Goal: Information Seeking & Learning: Learn about a topic

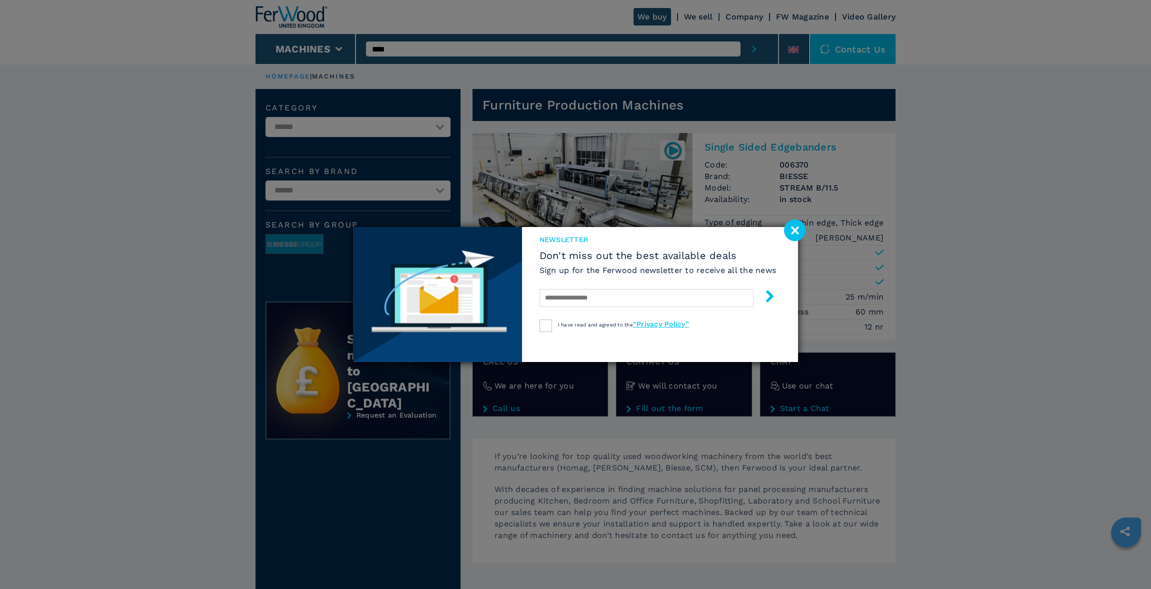
click at [797, 229] on image at bounding box center [795, 231] width 22 height 22
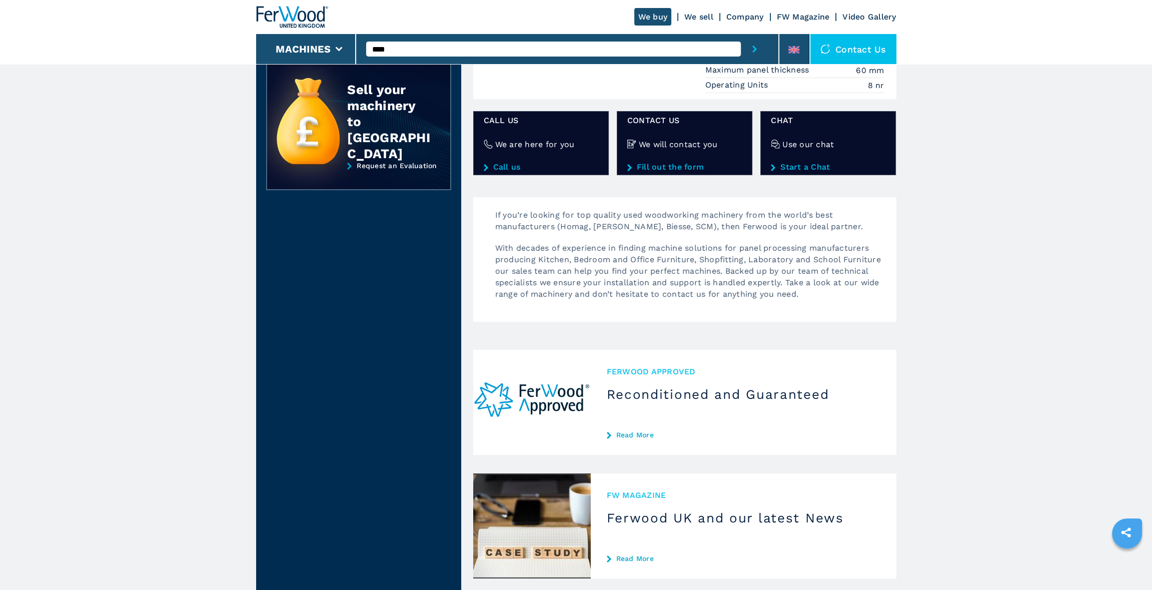
scroll to position [250, 0]
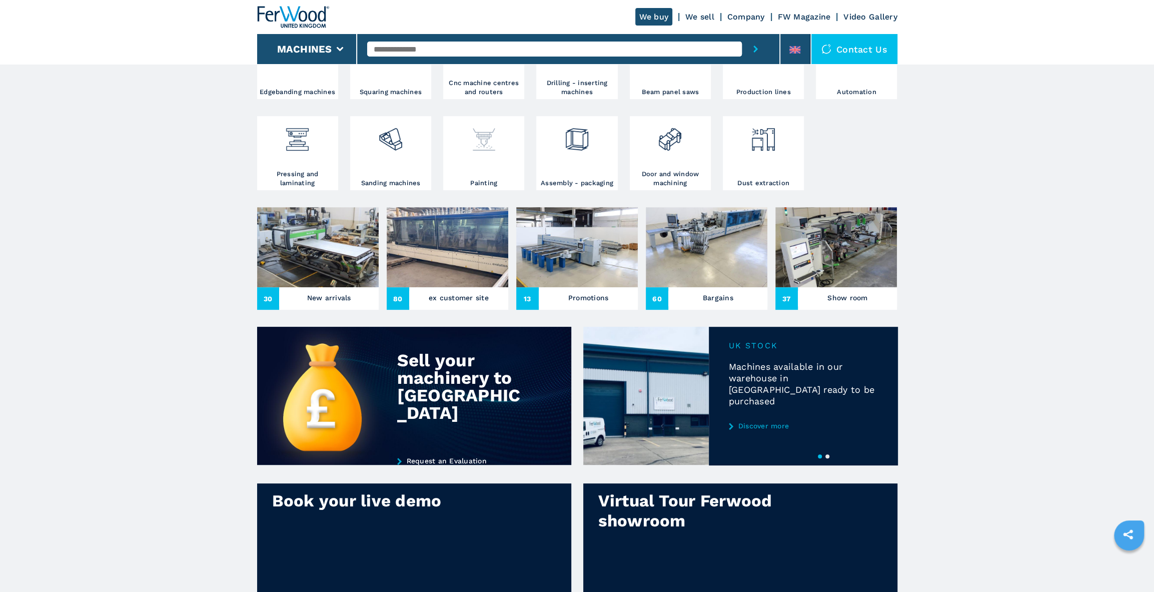
scroll to position [250, 0]
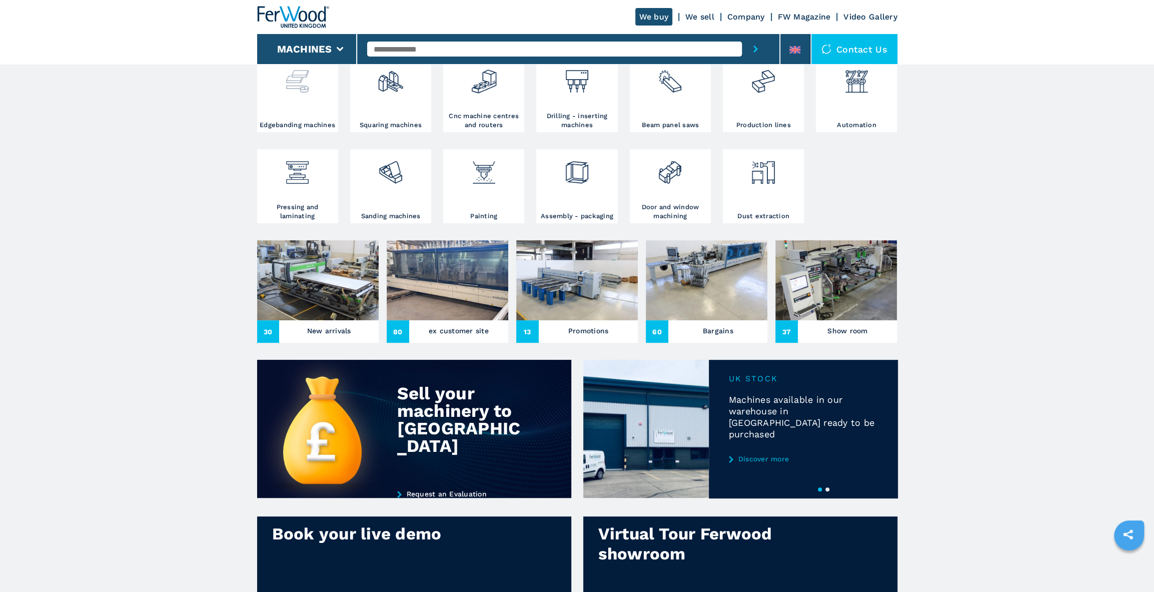
click at [297, 95] on img at bounding box center [297, 78] width 27 height 34
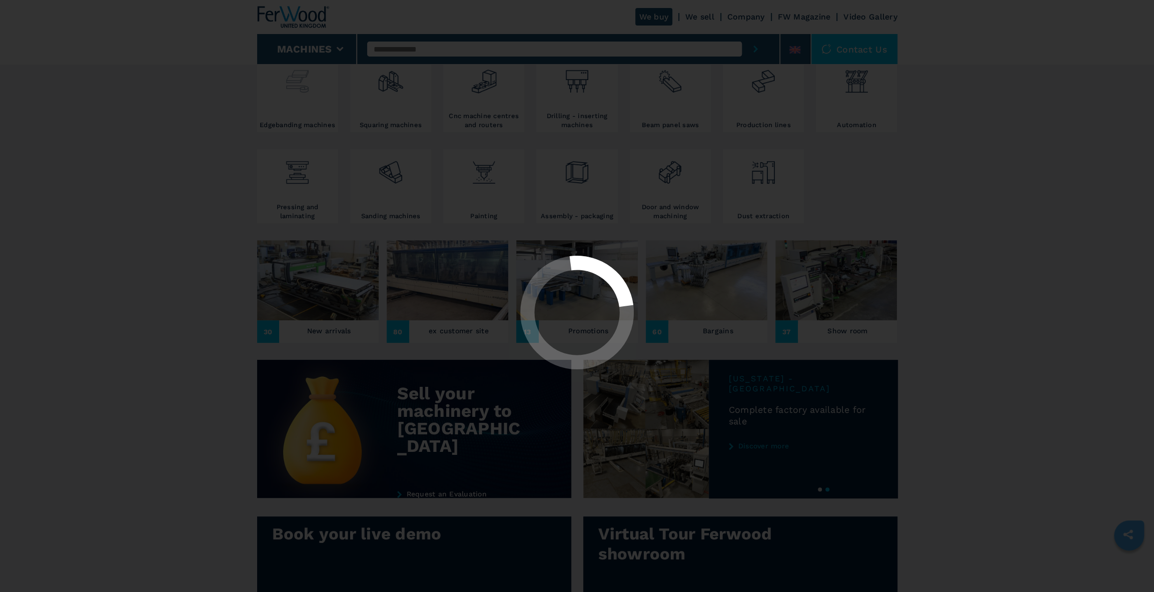
select select "**********"
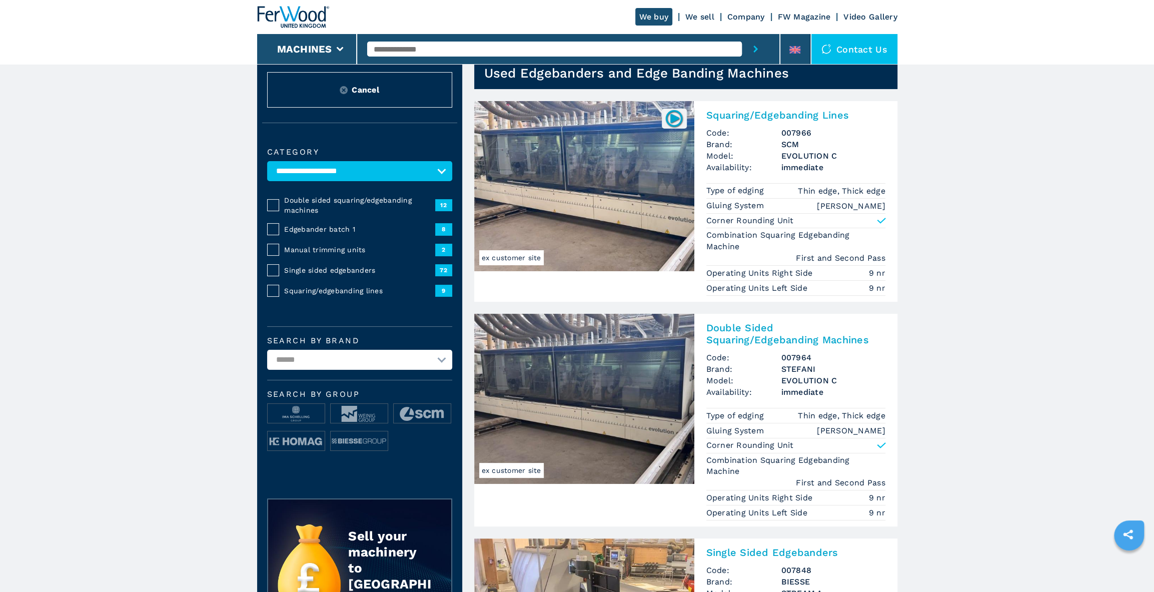
scroll to position [50, 0]
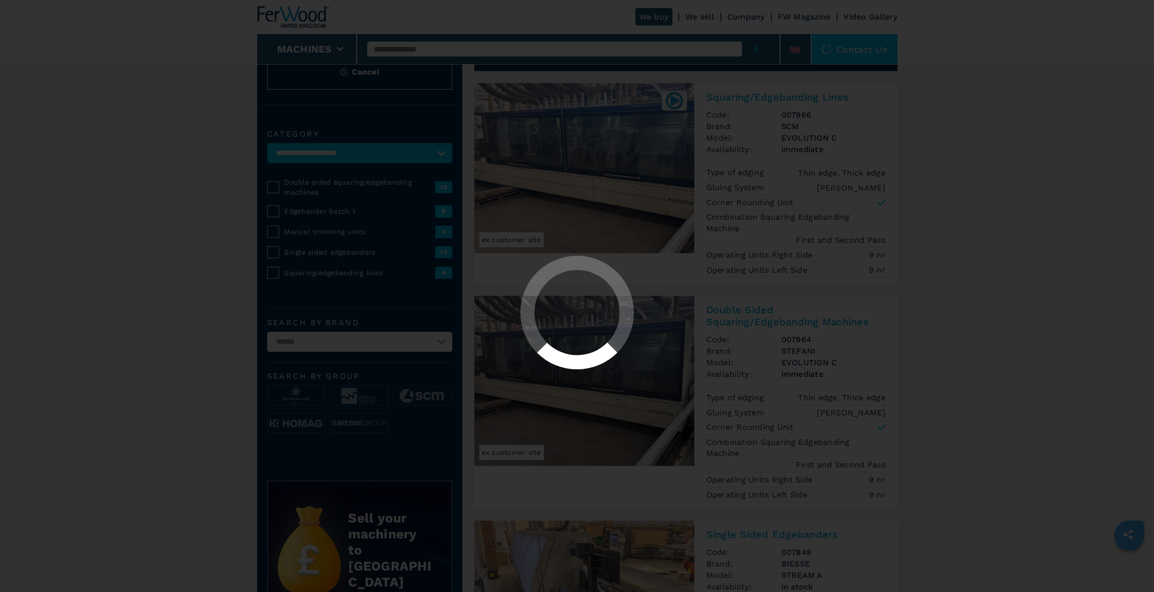
select select "**********"
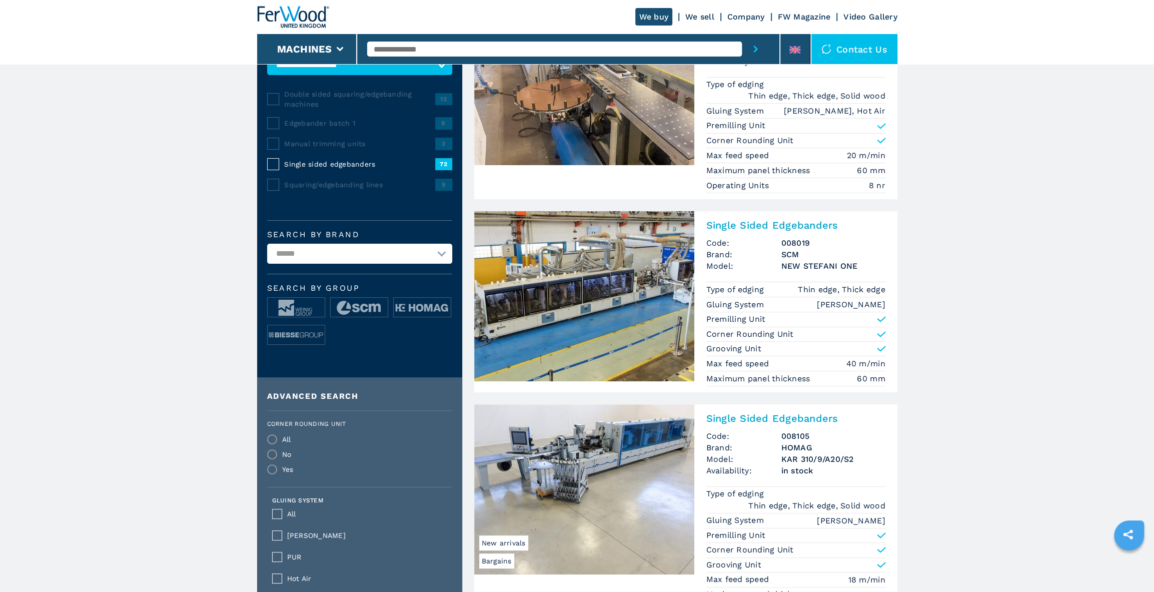
scroll to position [150, 0]
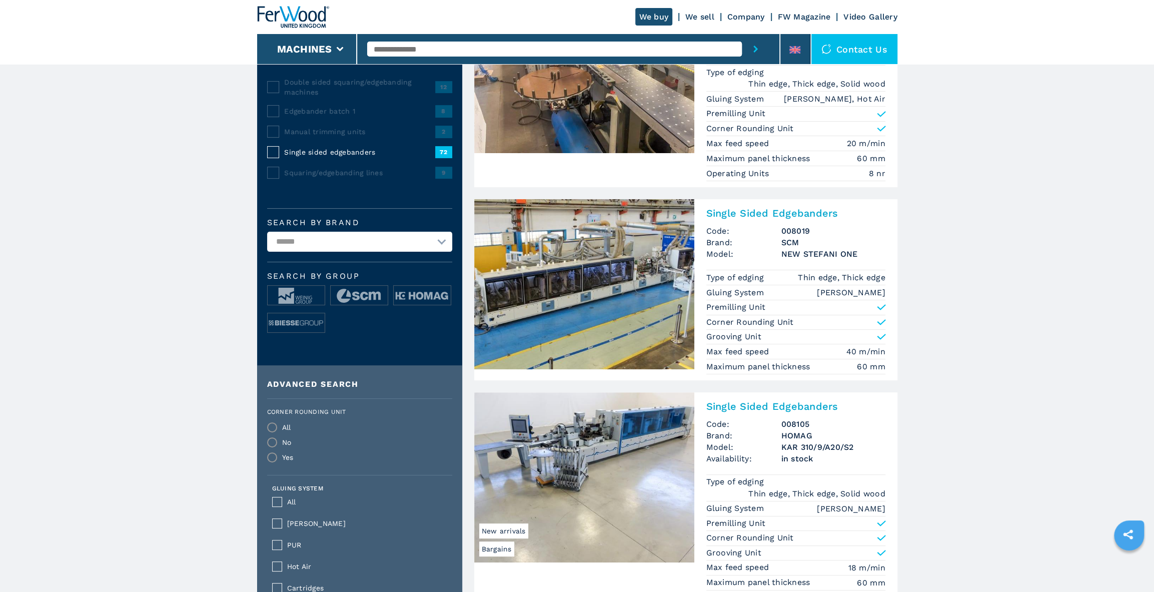
click at [447, 243] on select "**********" at bounding box center [359, 242] width 185 height 20
select select "******"
click at [267, 232] on select "**********" at bounding box center [359, 242] width 185 height 20
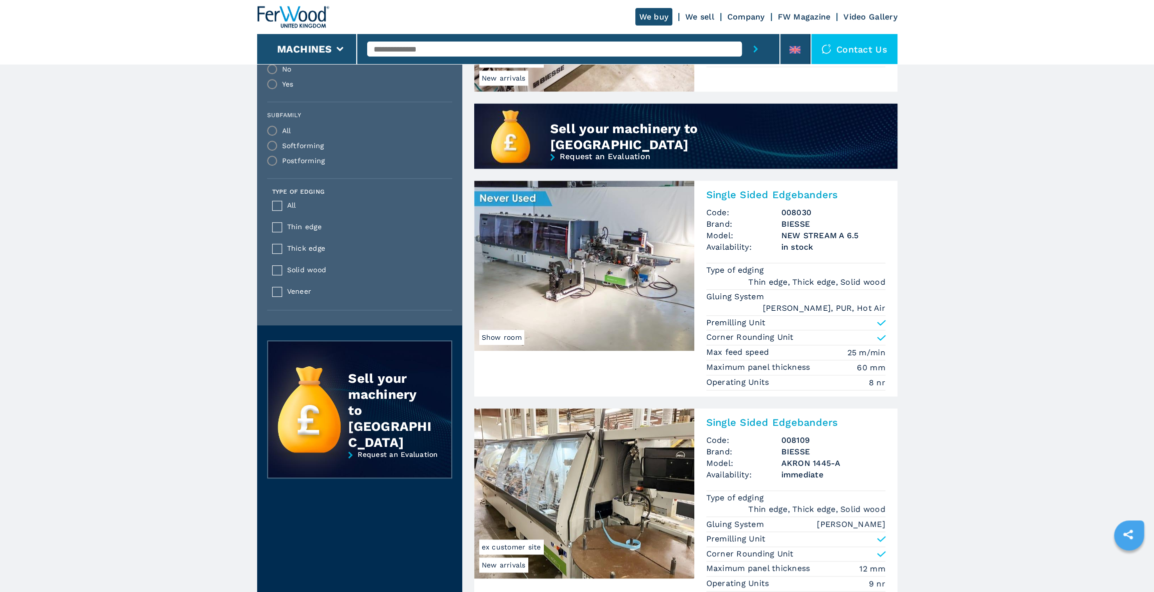
scroll to position [850, 0]
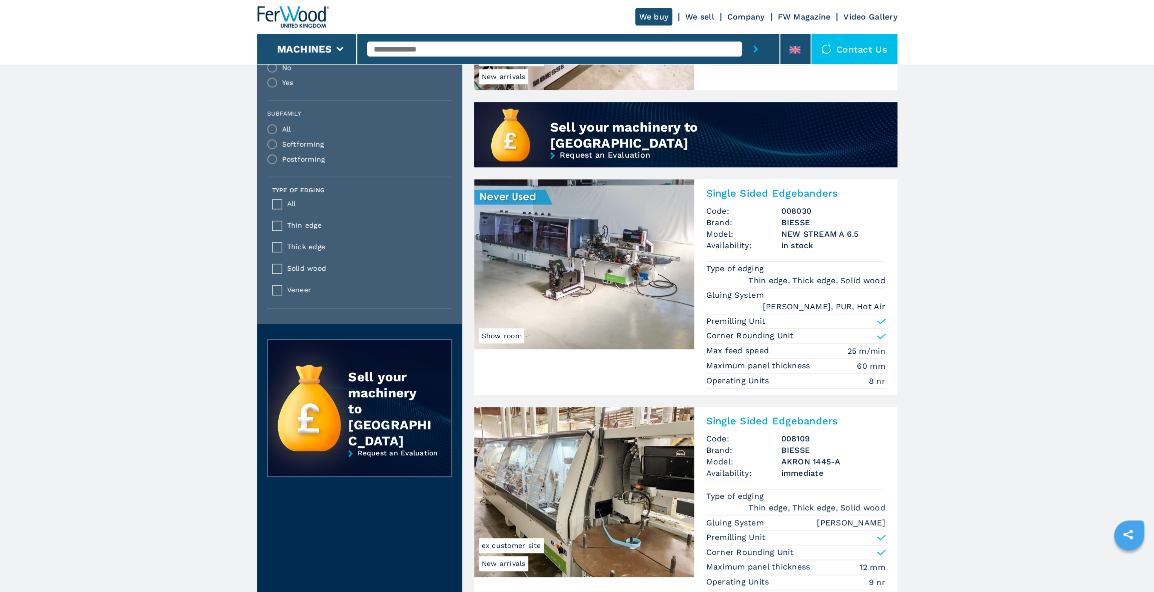
click at [538, 258] on img at bounding box center [584, 264] width 220 height 170
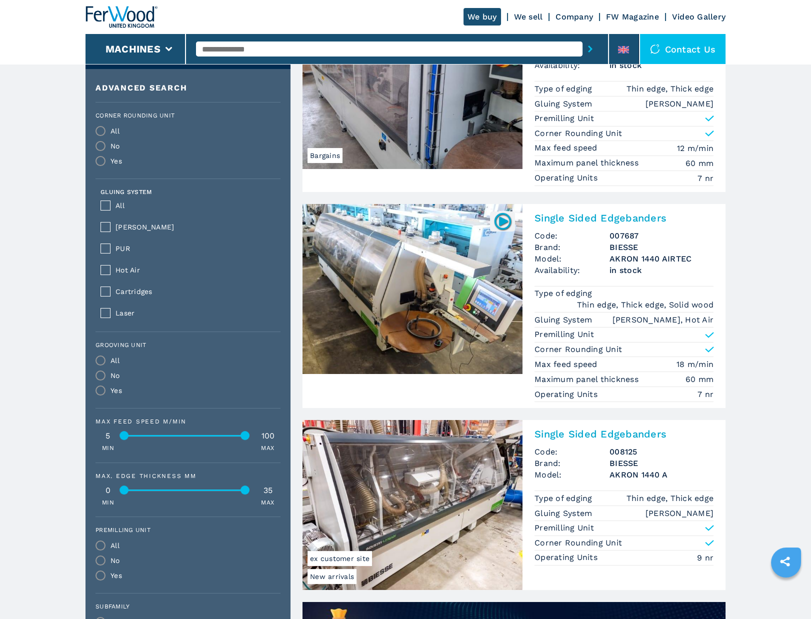
scroll to position [0, 0]
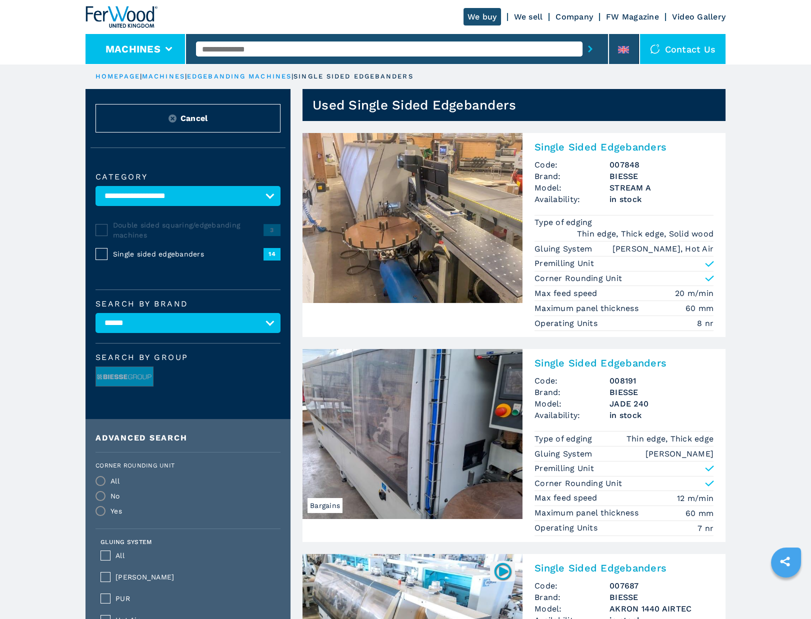
click at [128, 44] on button "Machines" at bounding box center [133, 49] width 55 height 12
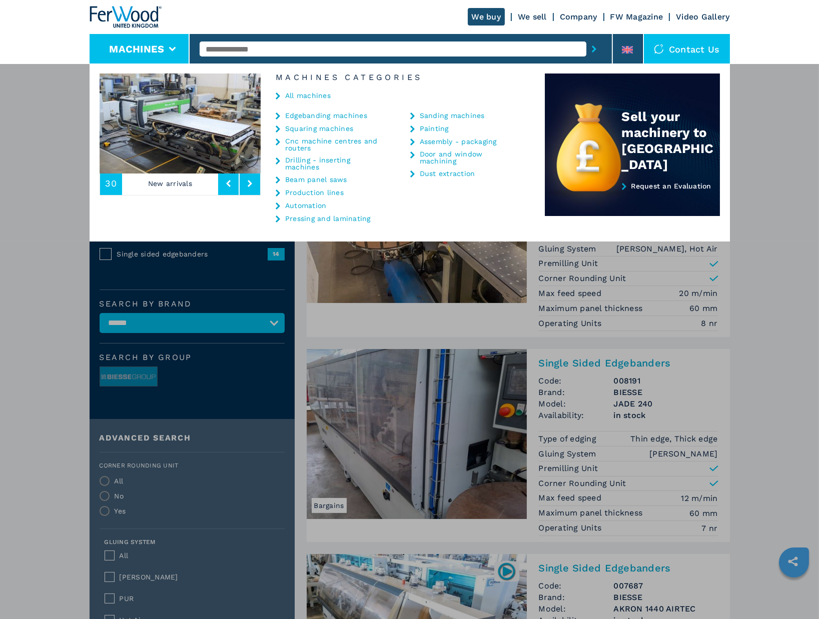
click at [306, 94] on link "All machines" at bounding box center [308, 95] width 46 height 7
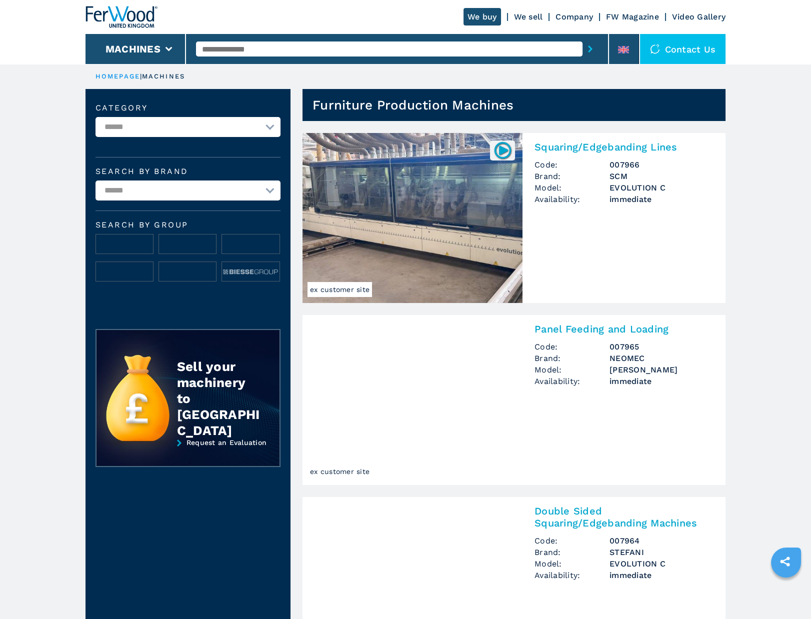
click at [140, 58] on li "Machines" at bounding box center [136, 49] width 101 height 30
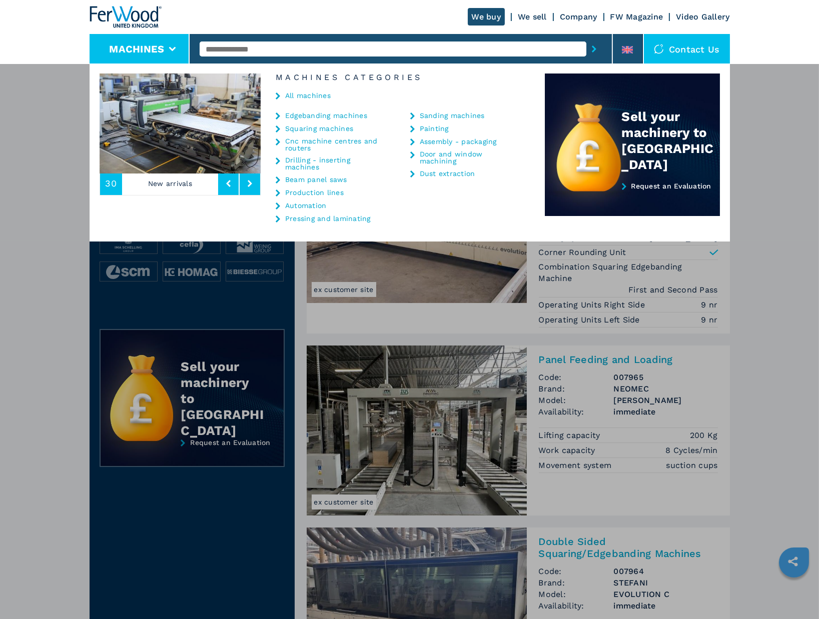
click at [319, 115] on link "Edgebanding machines" at bounding box center [326, 115] width 82 height 7
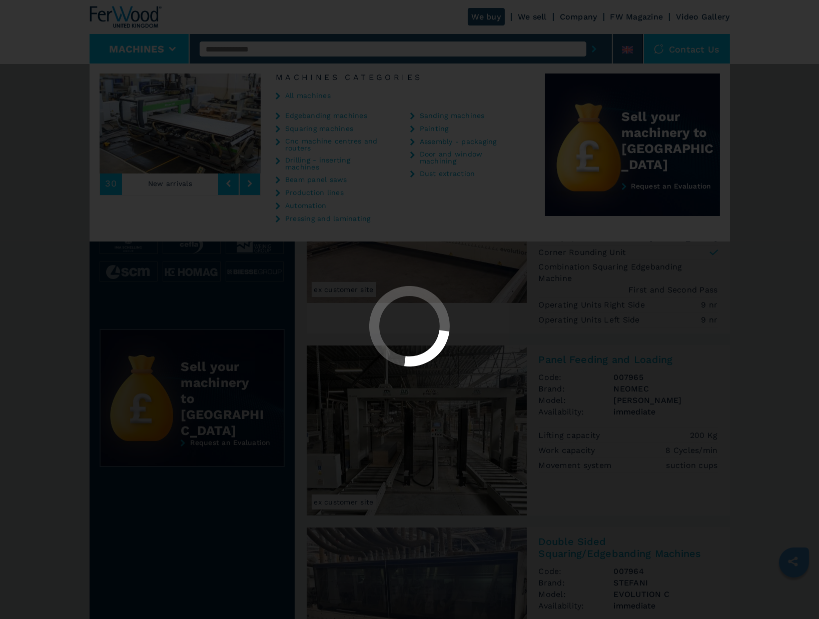
select select "**********"
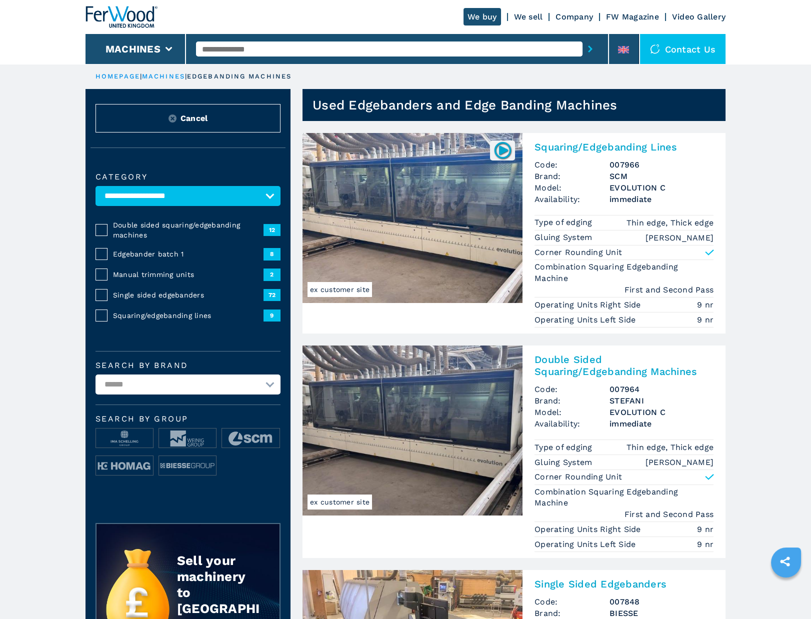
click at [125, 17] on img at bounding box center [122, 17] width 72 height 22
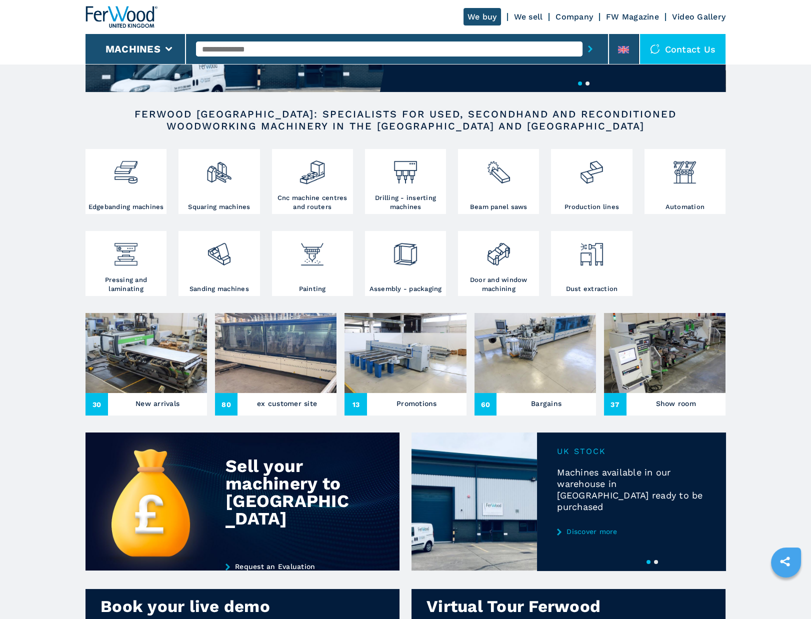
scroll to position [200, 0]
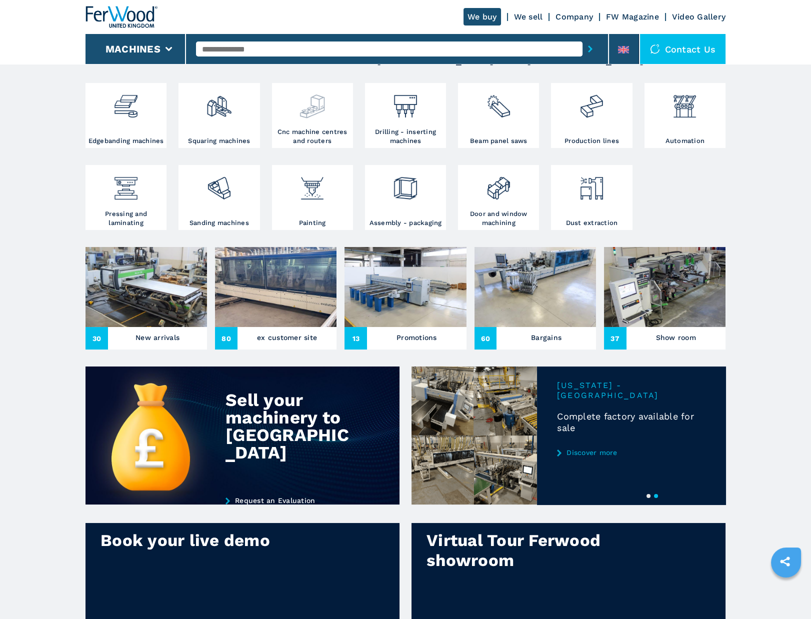
click at [320, 146] on h3 "Cnc machine centres and routers" at bounding box center [313, 137] width 76 height 18
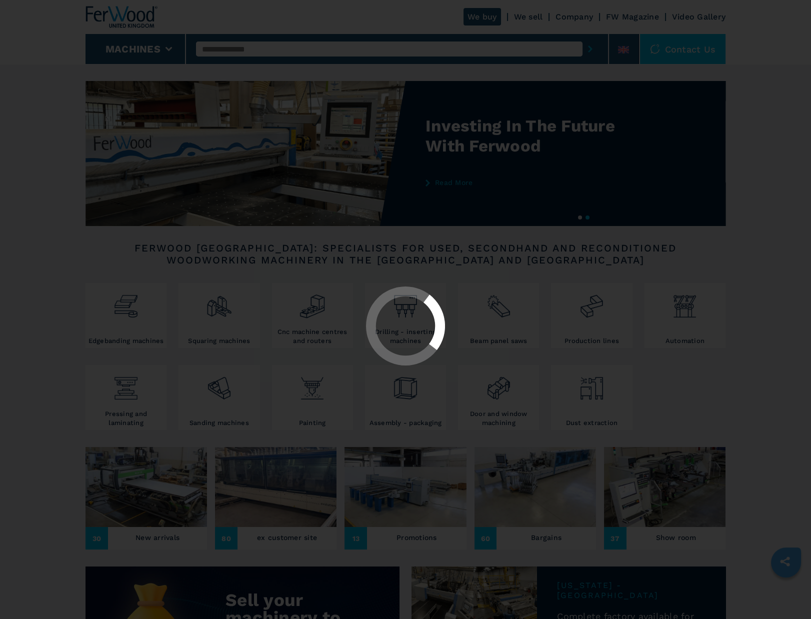
select select "**********"
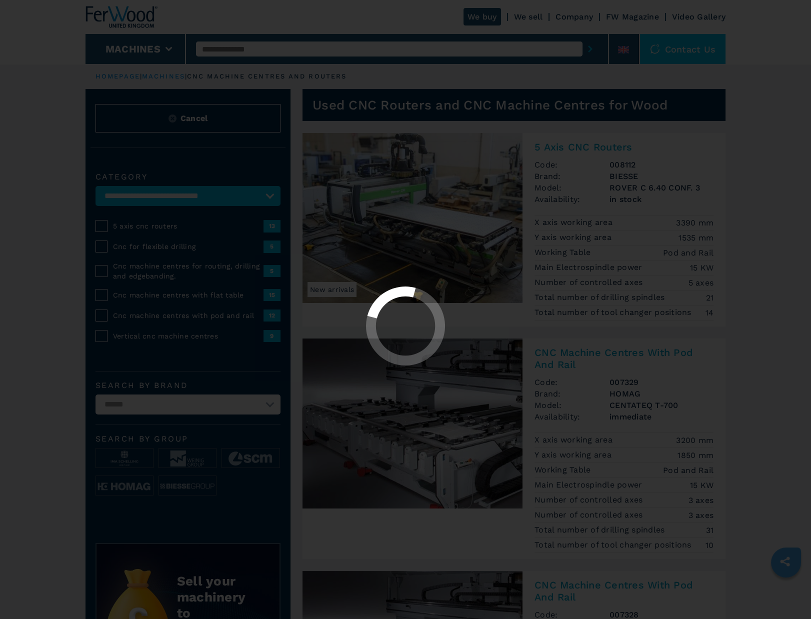
select select "**********"
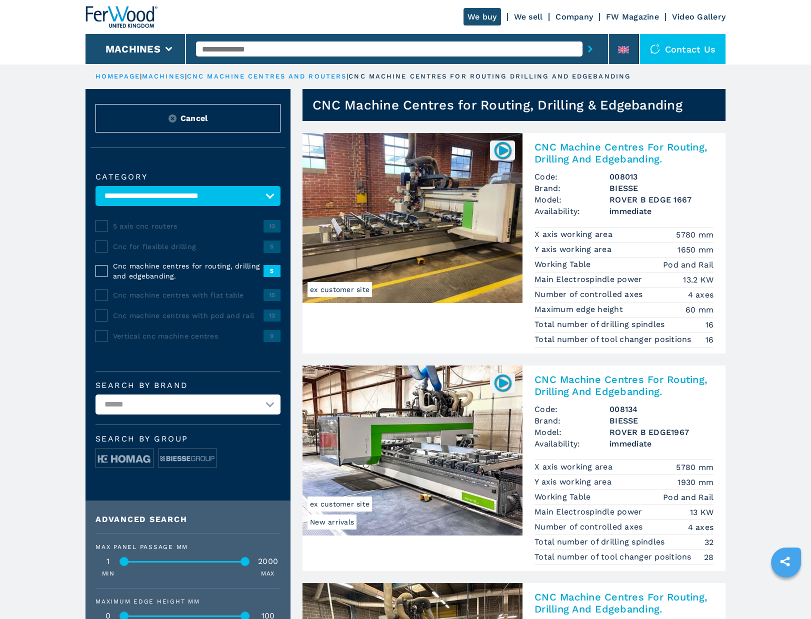
drag, startPoint x: 787, startPoint y: 398, endPoint x: 779, endPoint y: 397, distance: 8.6
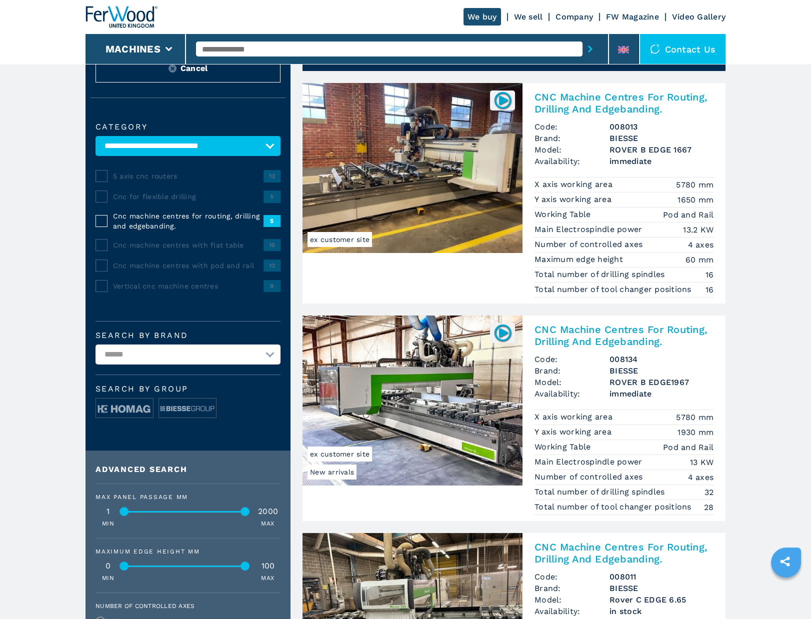
scroll to position [200, 0]
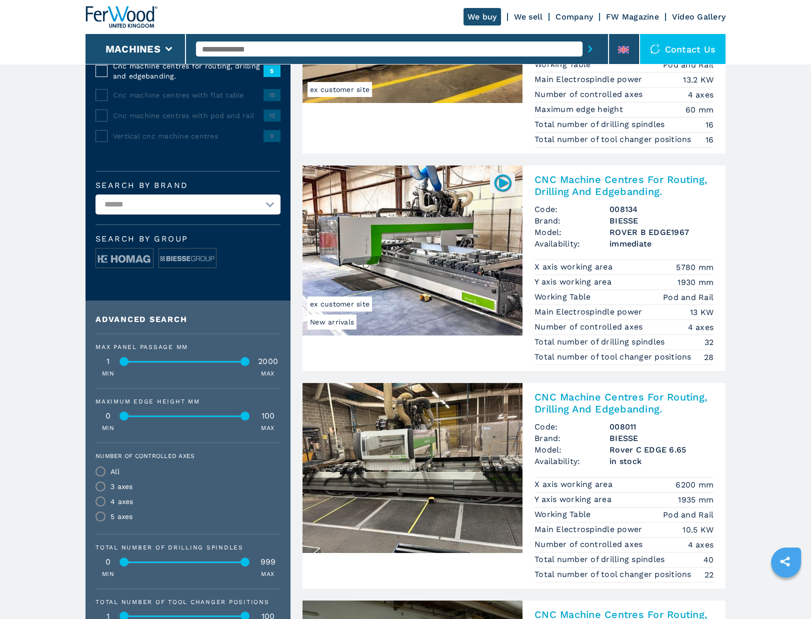
click at [623, 210] on h3 "008134" at bounding box center [662, 210] width 104 height 12
click at [339, 305] on span "ex customer site" at bounding box center [340, 304] width 65 height 15
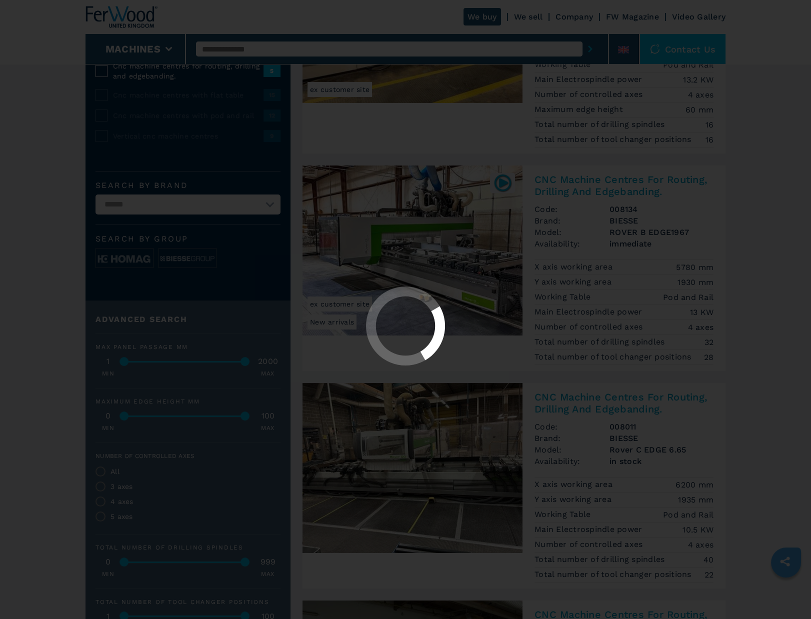
scroll to position [0, 0]
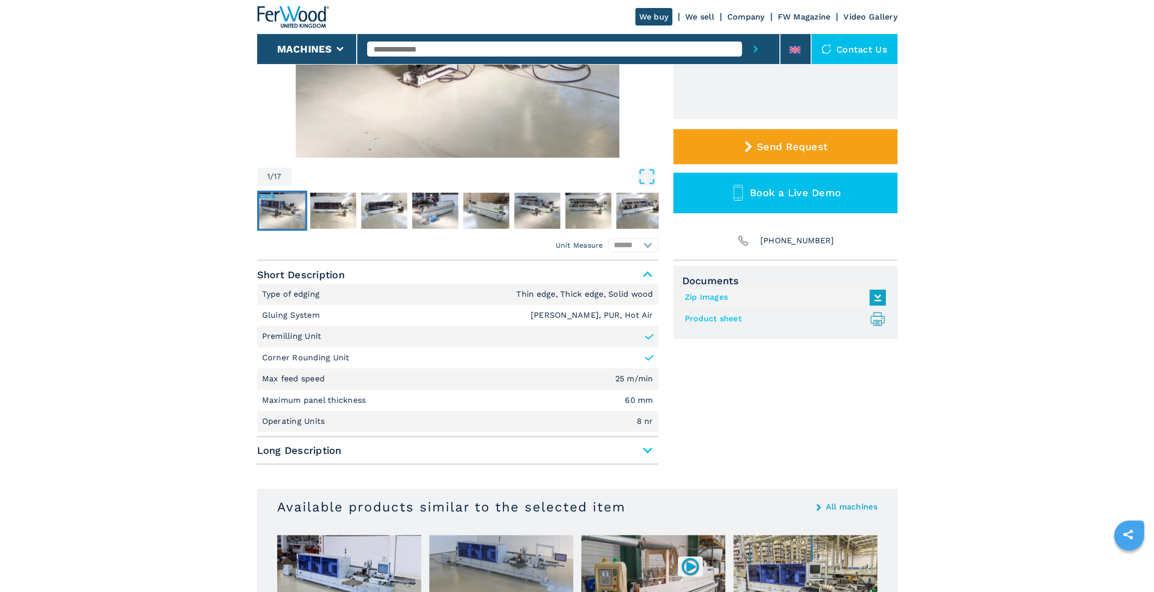
scroll to position [250, 0]
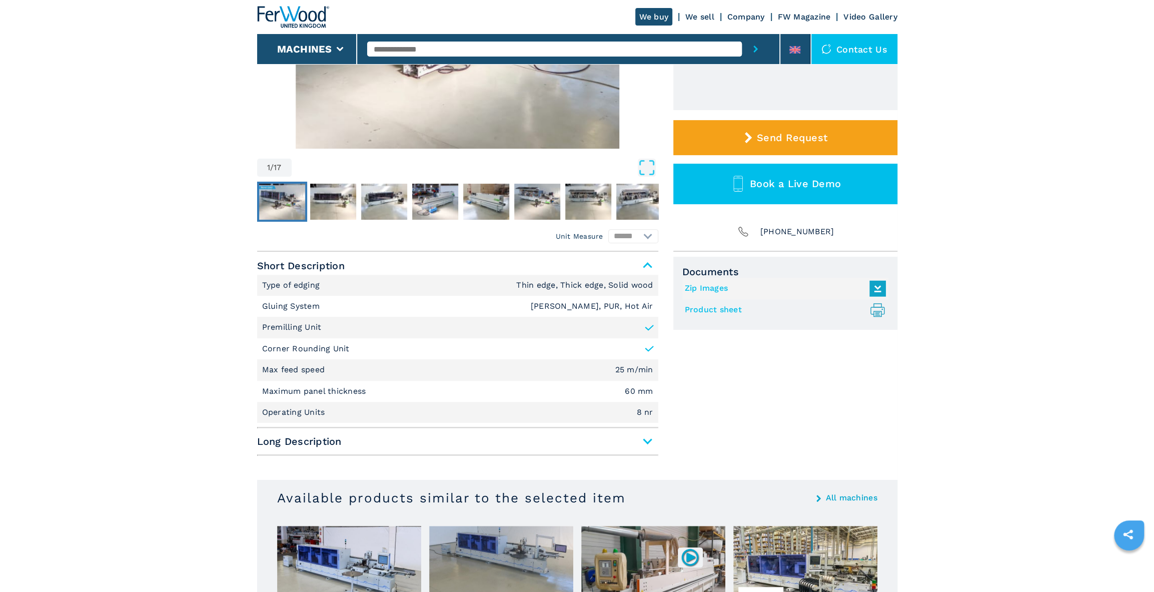
click at [645, 442] on span "Long Description" at bounding box center [457, 441] width 401 height 18
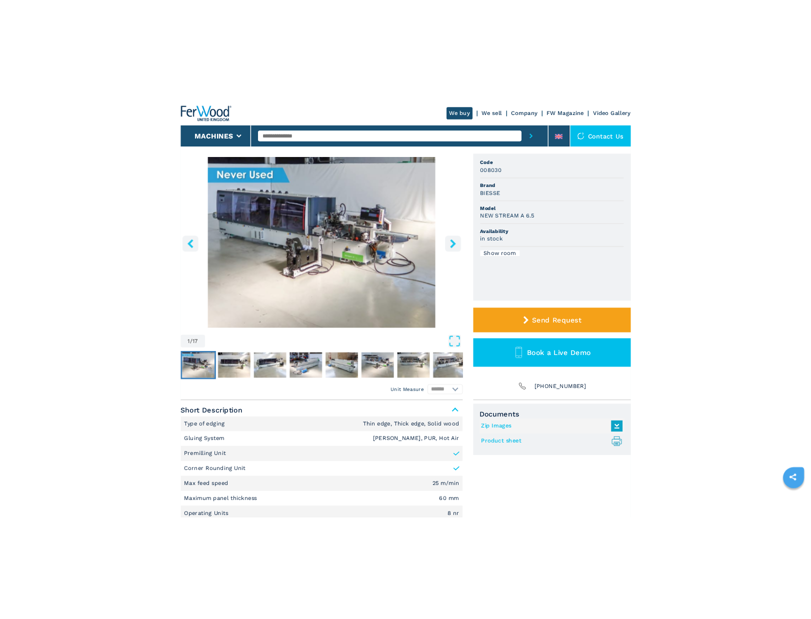
scroll to position [0, 0]
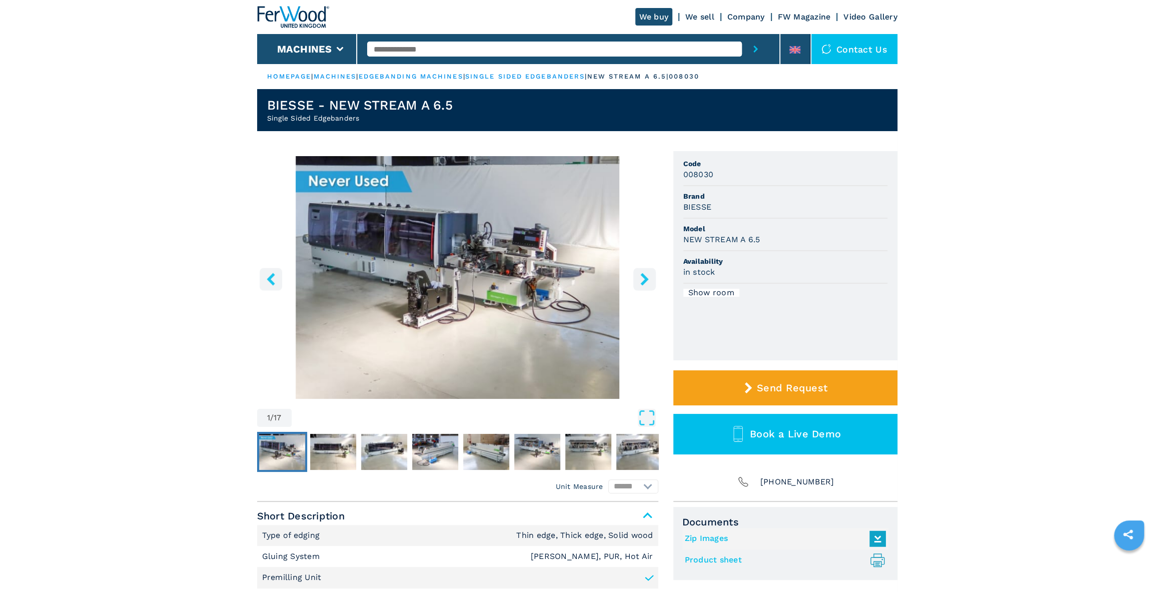
click at [642, 281] on icon "right-button" at bounding box center [644, 279] width 8 height 13
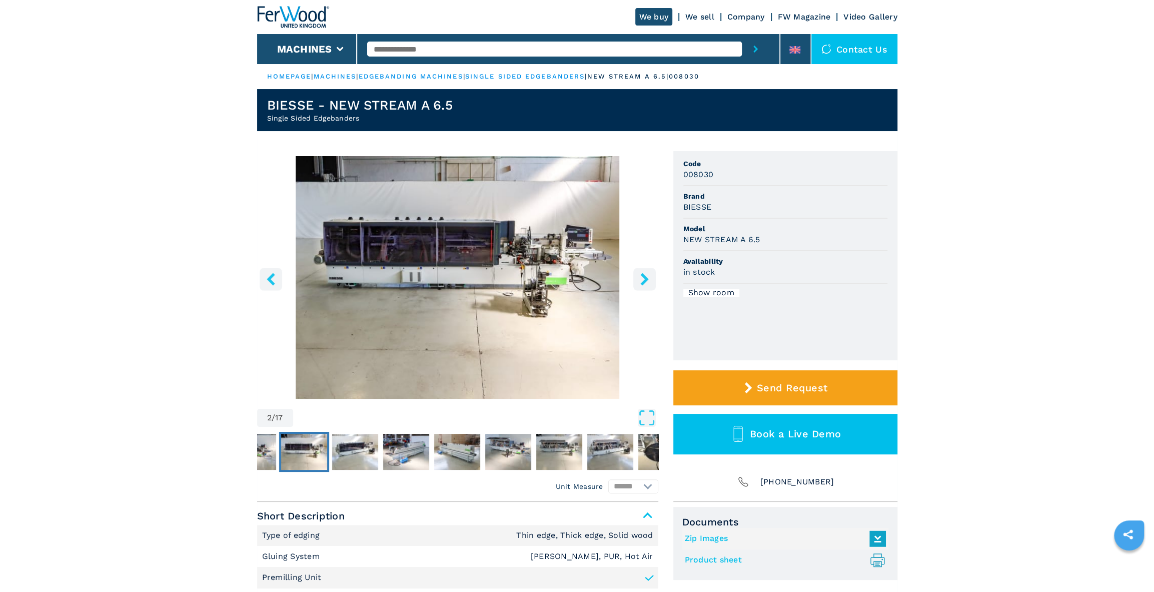
click at [642, 281] on icon "right-button" at bounding box center [644, 279] width 8 height 13
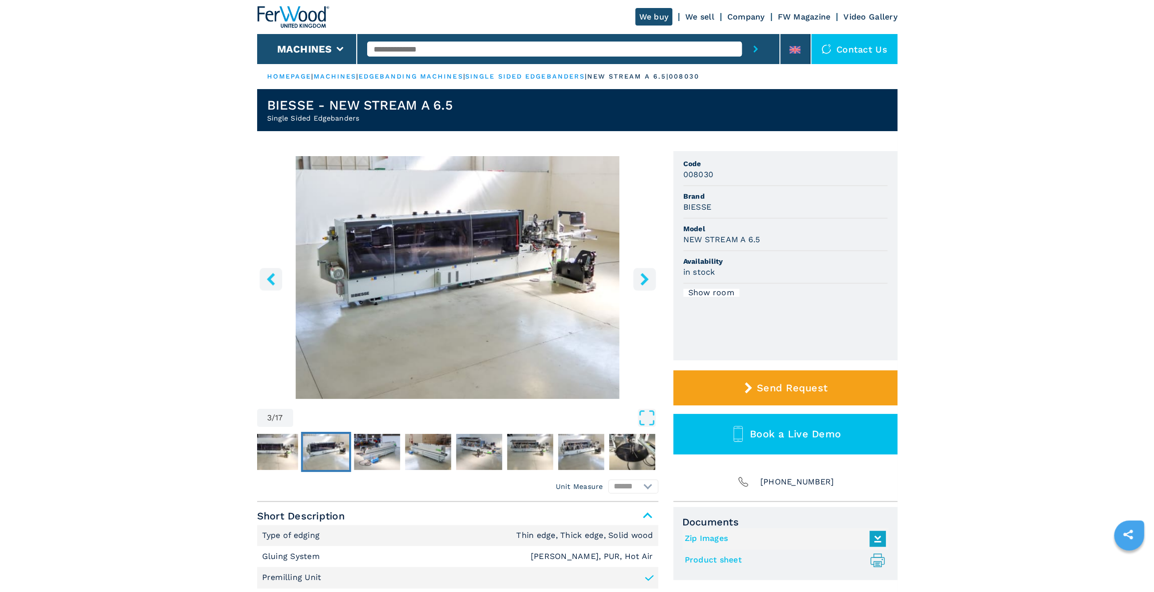
click at [642, 281] on icon "right-button" at bounding box center [644, 279] width 8 height 13
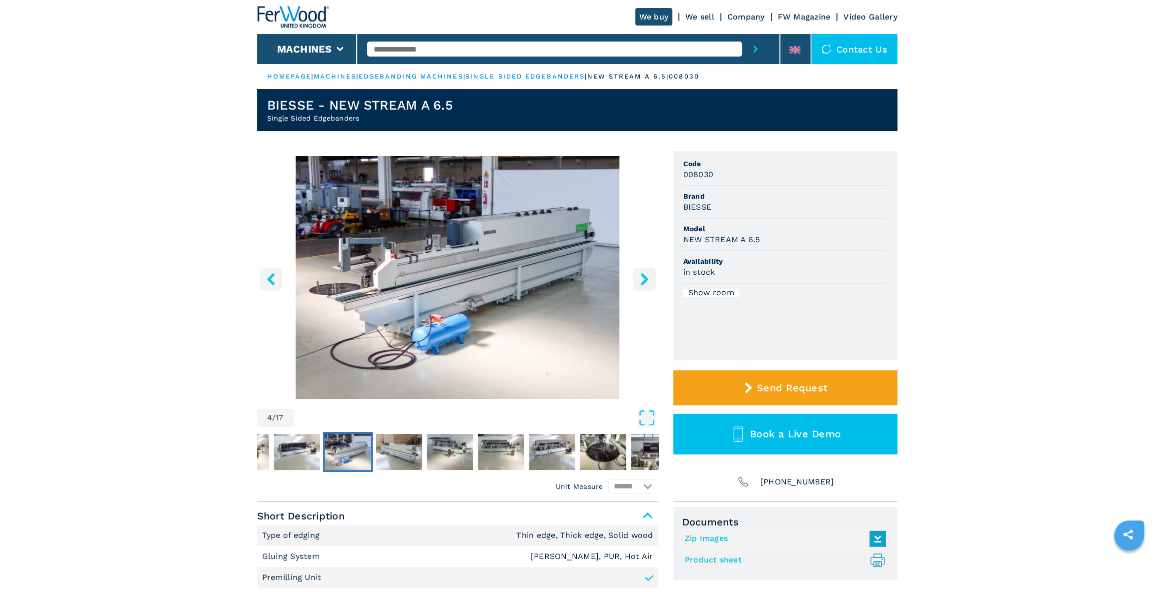
click at [644, 280] on icon "right-button" at bounding box center [644, 279] width 8 height 13
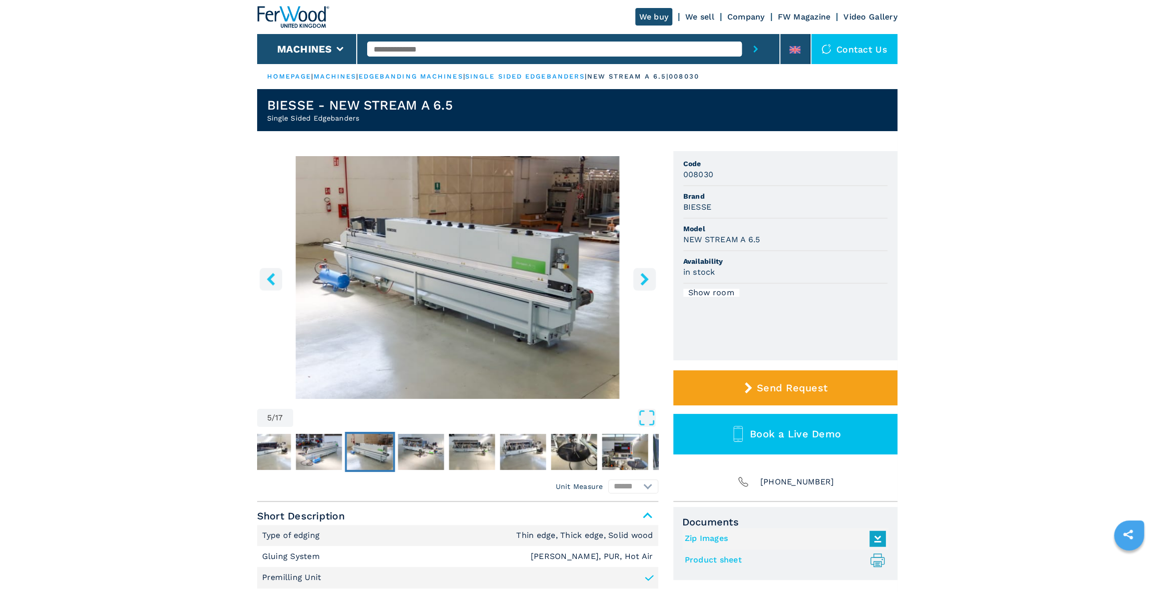
click at [644, 280] on icon "right-button" at bounding box center [644, 279] width 8 height 13
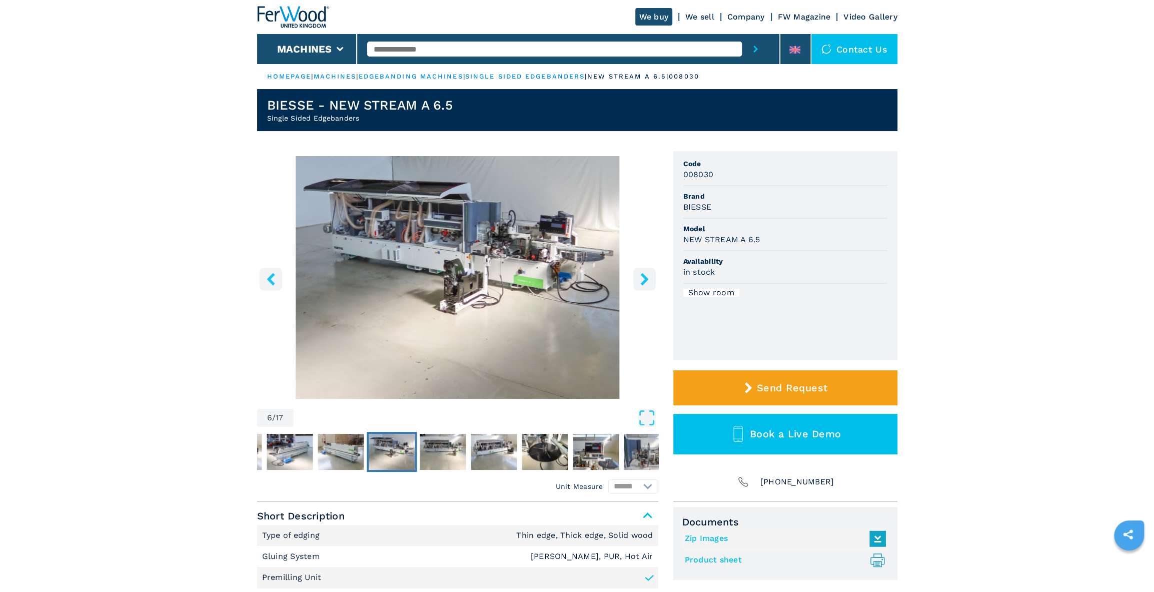
click at [644, 280] on icon "right-button" at bounding box center [644, 279] width 8 height 13
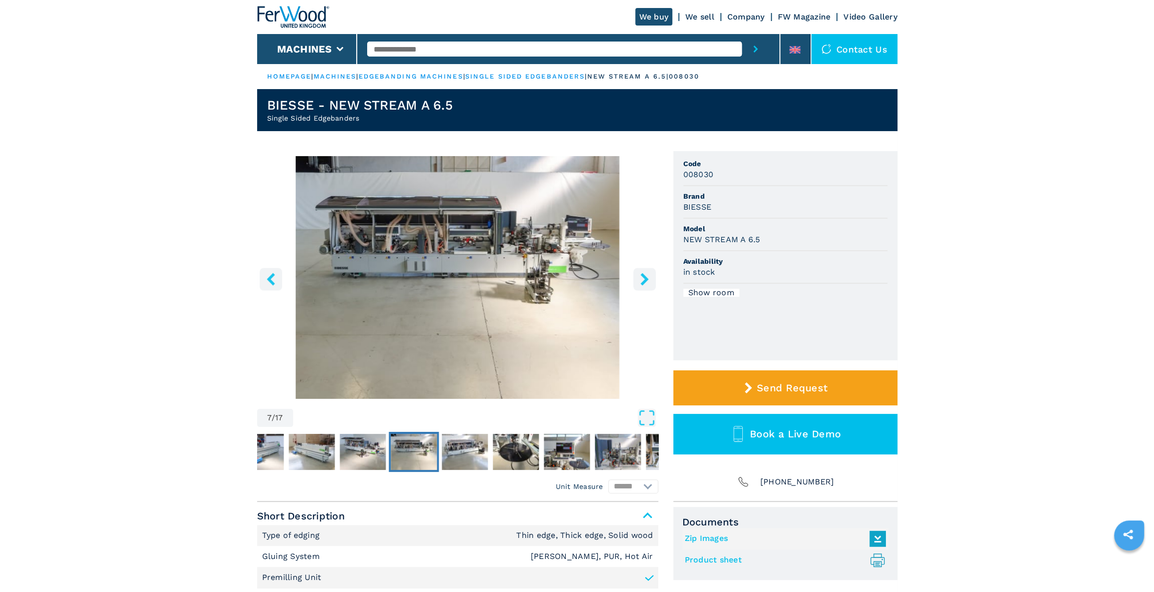
click at [644, 280] on icon "right-button" at bounding box center [644, 279] width 8 height 13
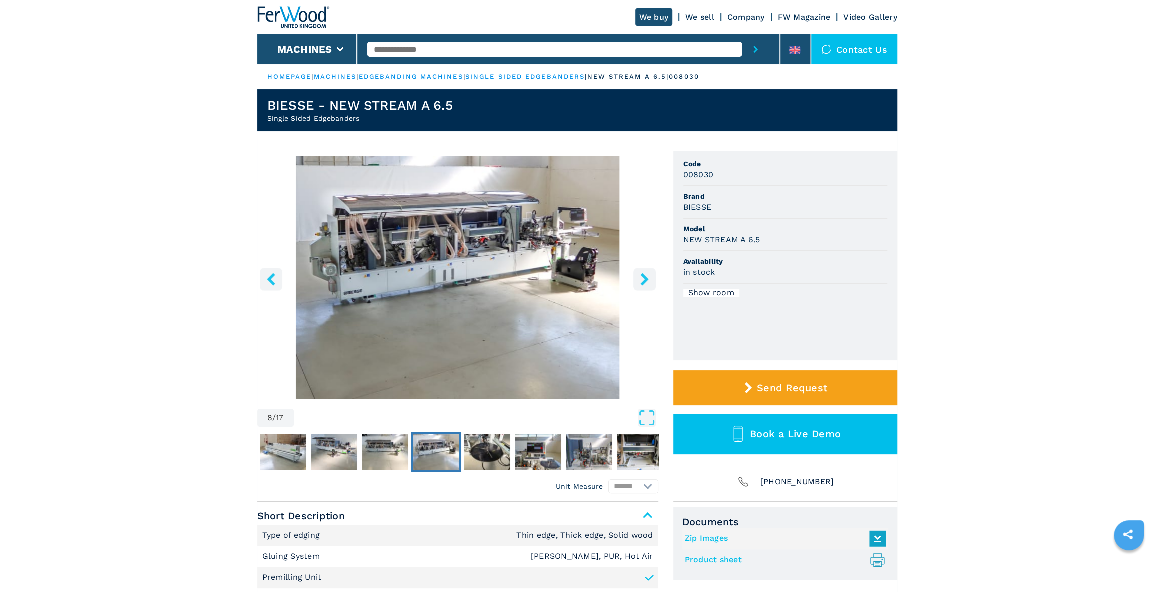
click at [644, 280] on icon "right-button" at bounding box center [644, 279] width 8 height 13
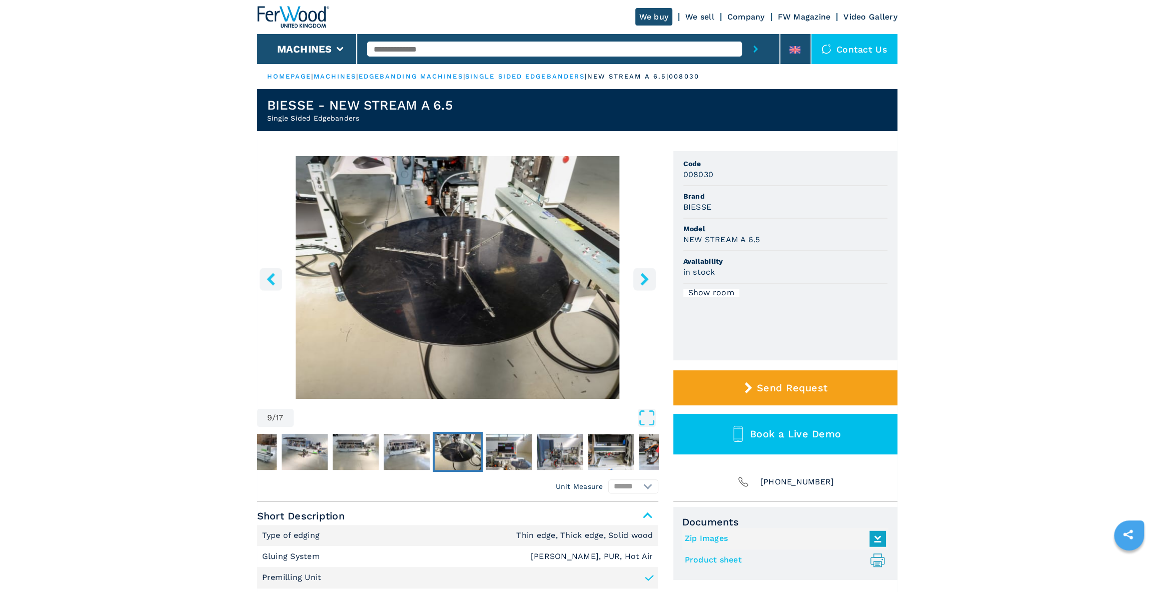
click at [644, 280] on icon "right-button" at bounding box center [644, 279] width 8 height 13
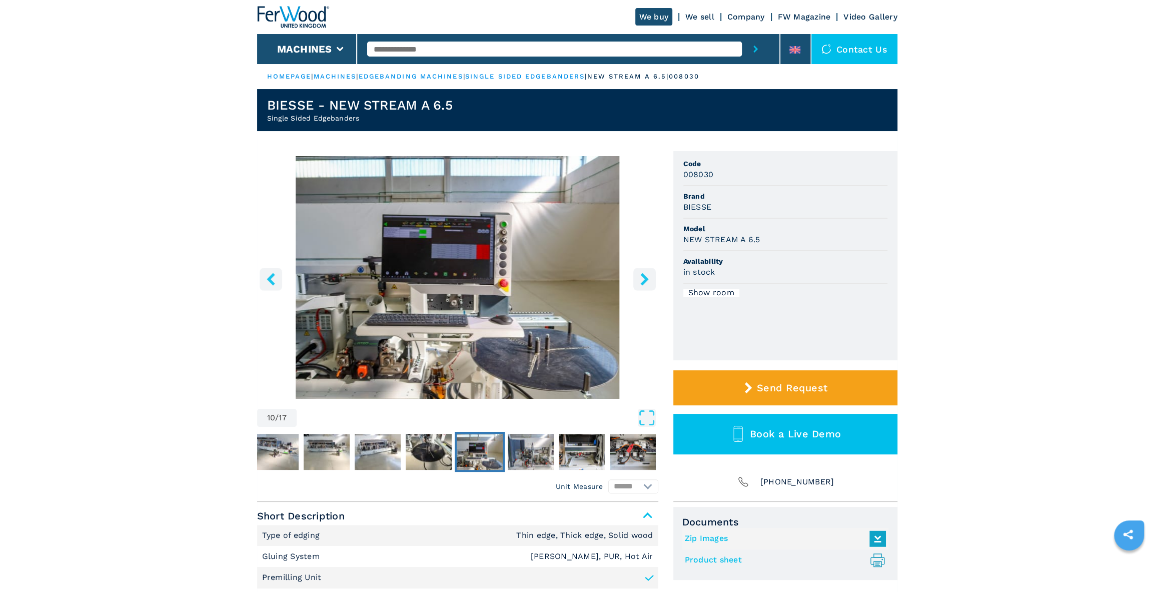
click at [644, 280] on icon "right-button" at bounding box center [644, 279] width 8 height 13
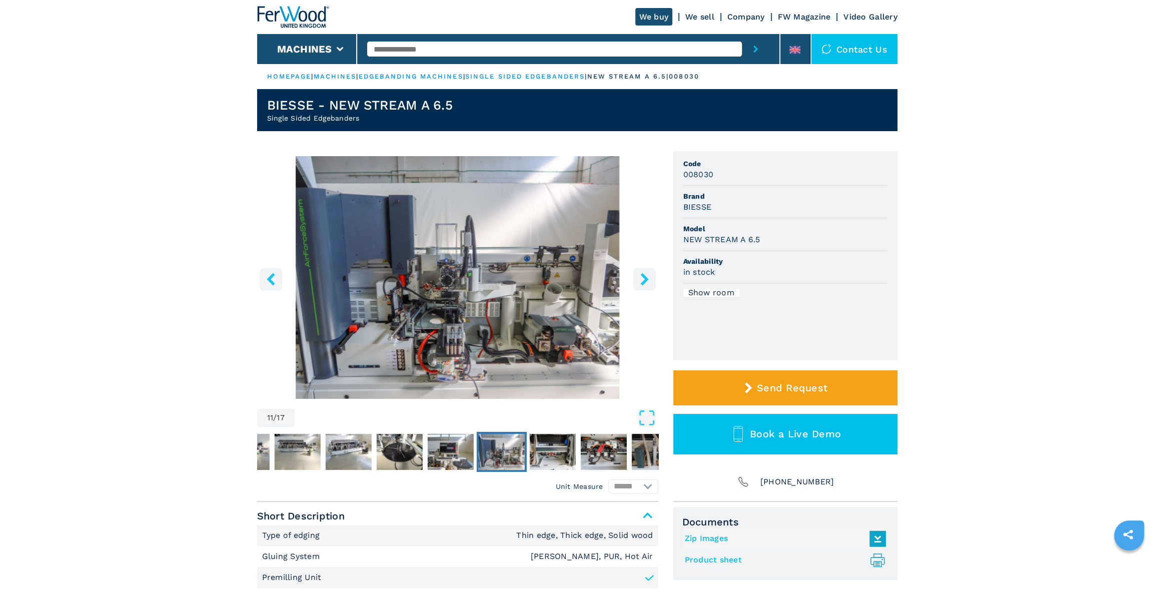
click at [644, 280] on icon "right-button" at bounding box center [644, 279] width 8 height 13
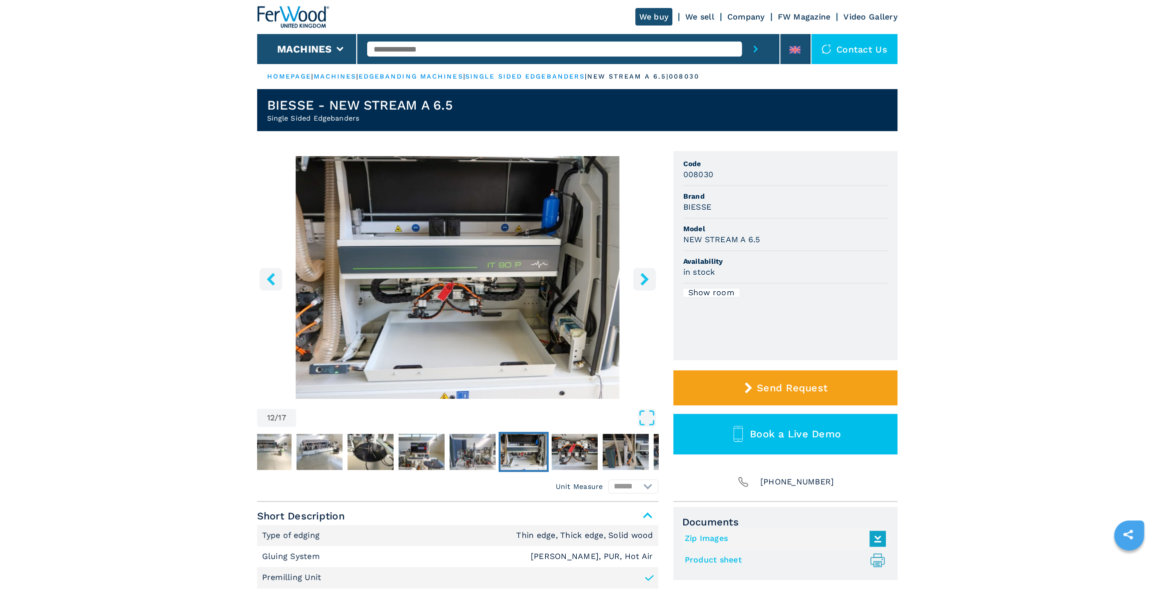
click at [644, 280] on icon "right-button" at bounding box center [644, 279] width 8 height 13
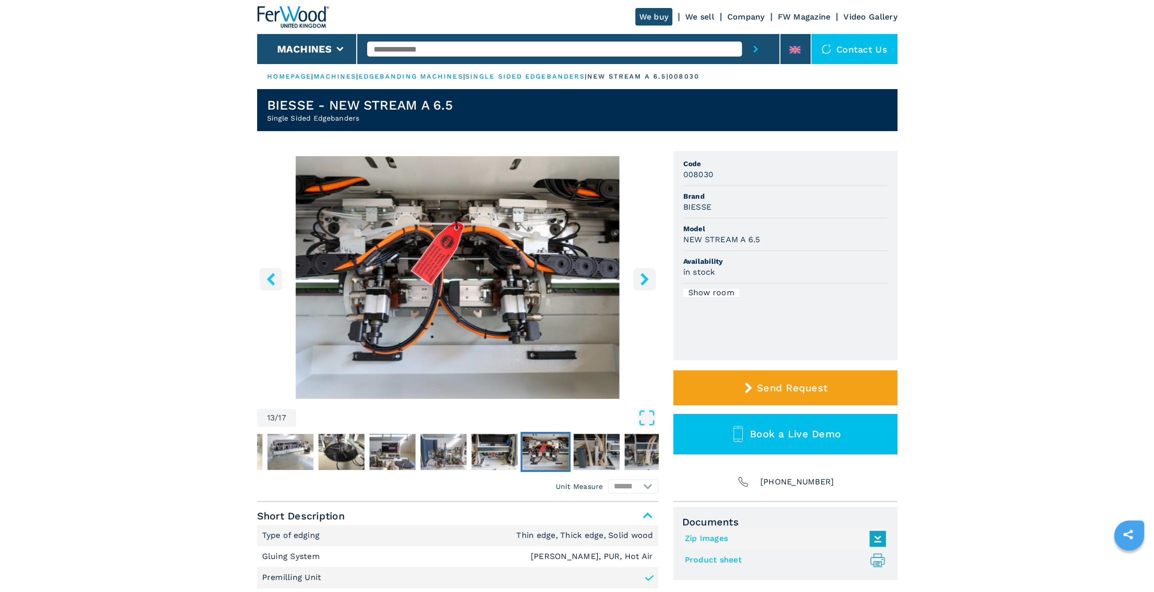
click at [644, 280] on icon "right-button" at bounding box center [644, 279] width 8 height 13
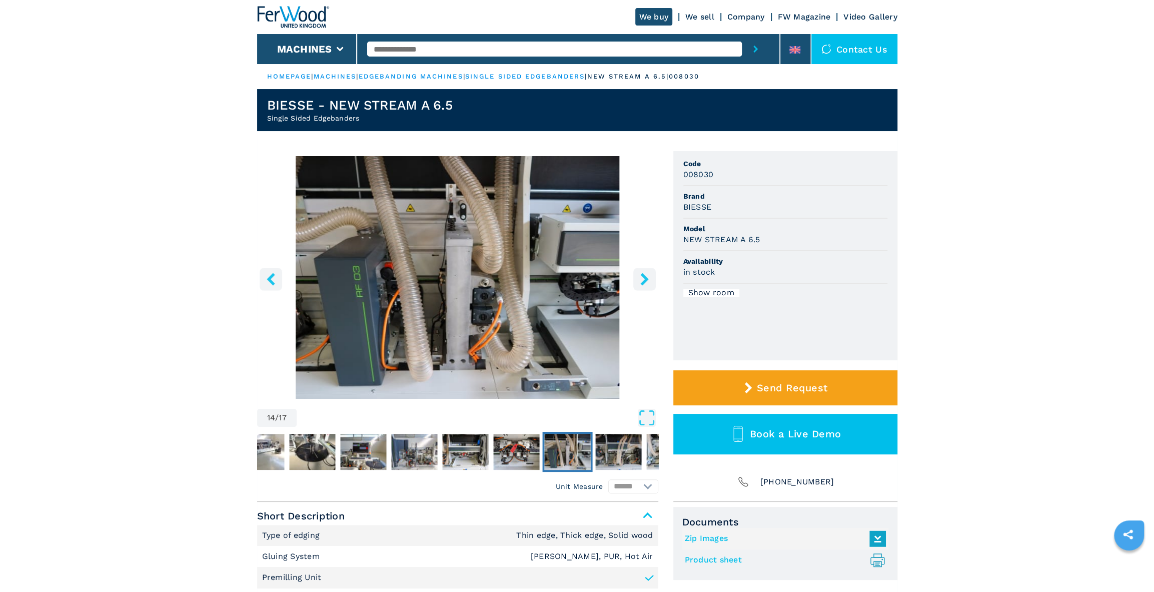
click at [644, 280] on icon "right-button" at bounding box center [644, 279] width 8 height 13
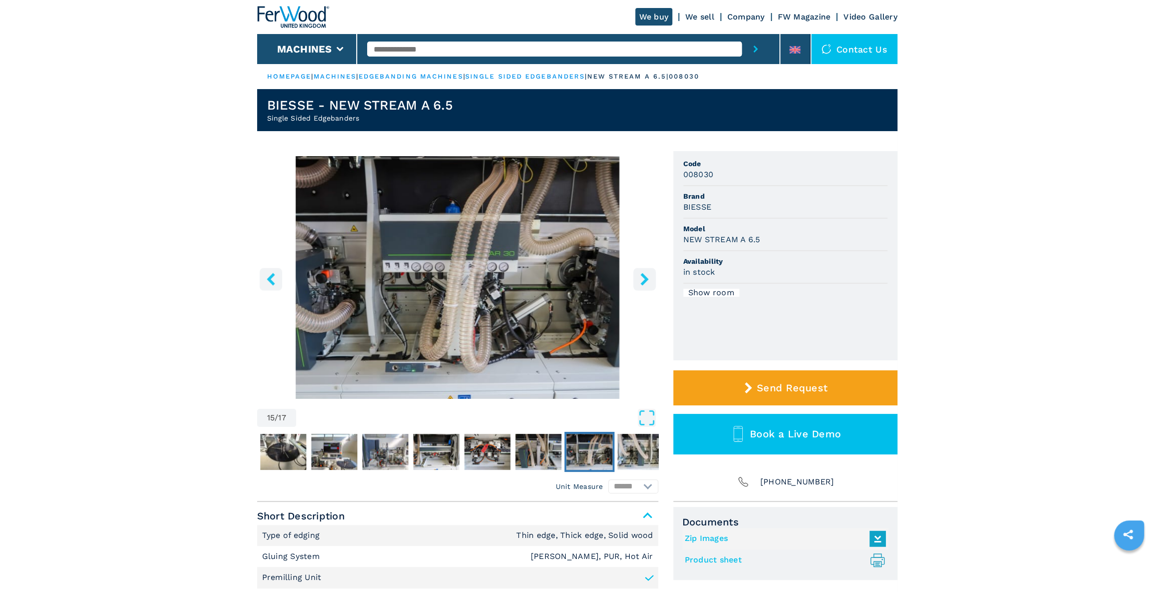
click at [644, 280] on icon "right-button" at bounding box center [644, 279] width 8 height 13
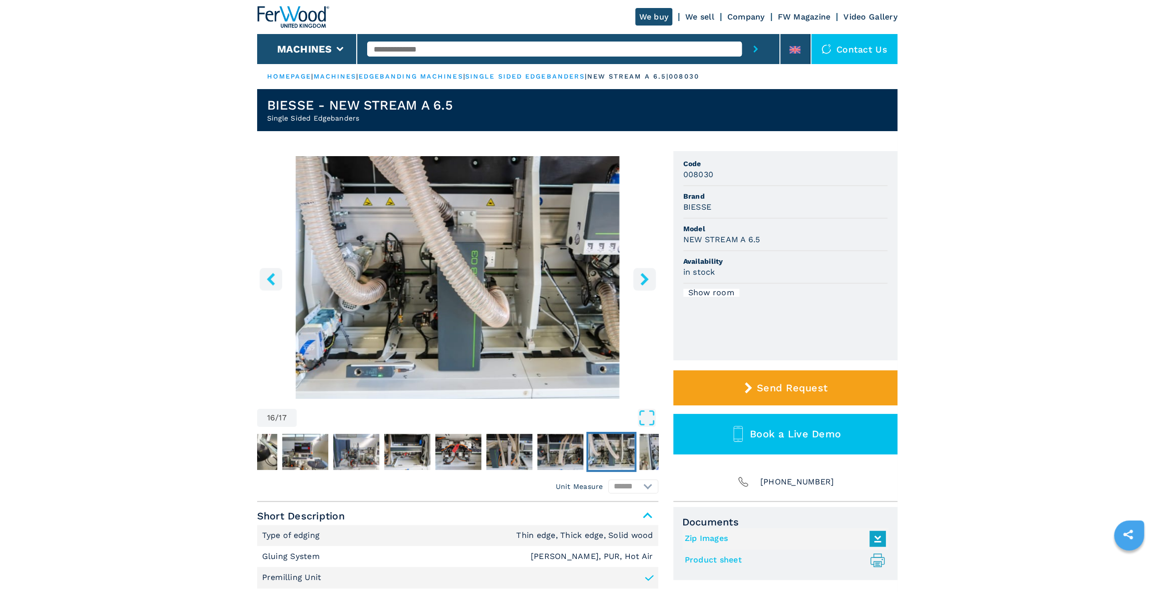
click at [644, 280] on icon "right-button" at bounding box center [644, 279] width 8 height 13
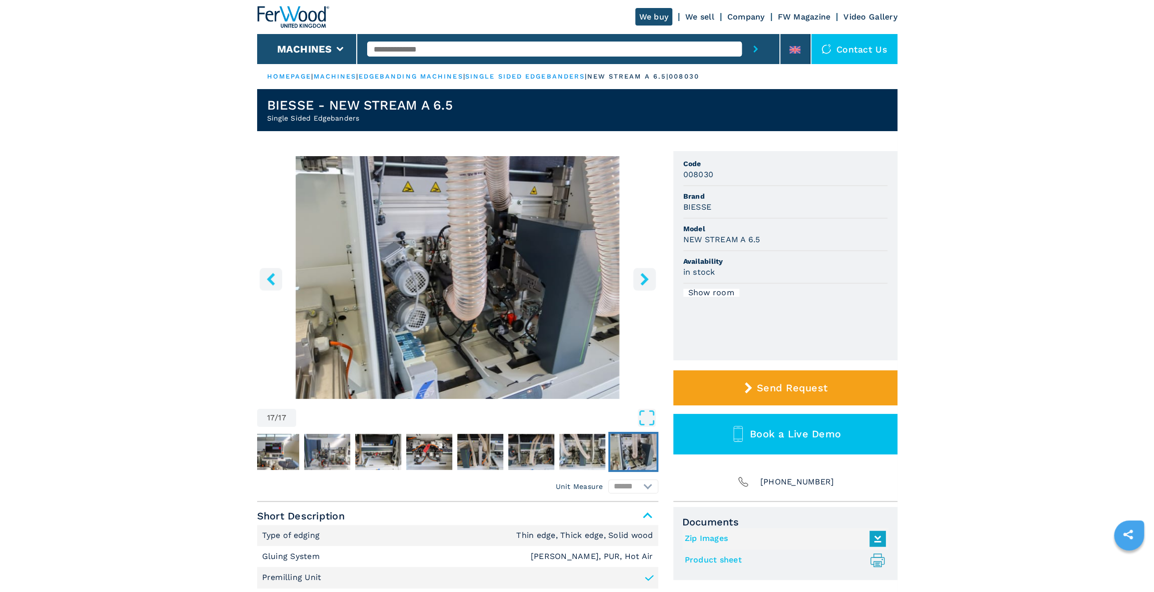
click at [644, 280] on icon "right-button" at bounding box center [644, 279] width 8 height 13
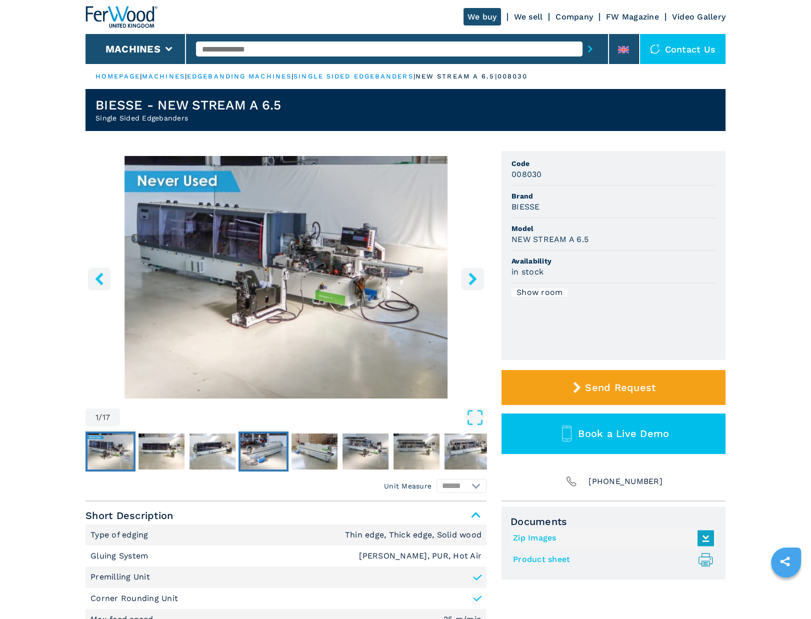
click at [269, 450] on img "Go to Slide 4" at bounding box center [264, 452] width 46 height 36
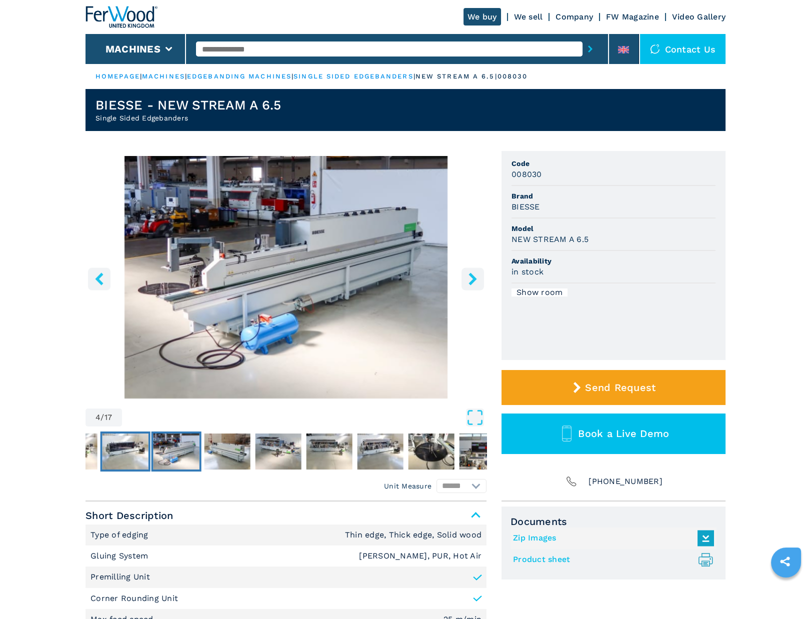
click at [130, 450] on img "Go to Slide 3" at bounding box center [126, 452] width 46 height 36
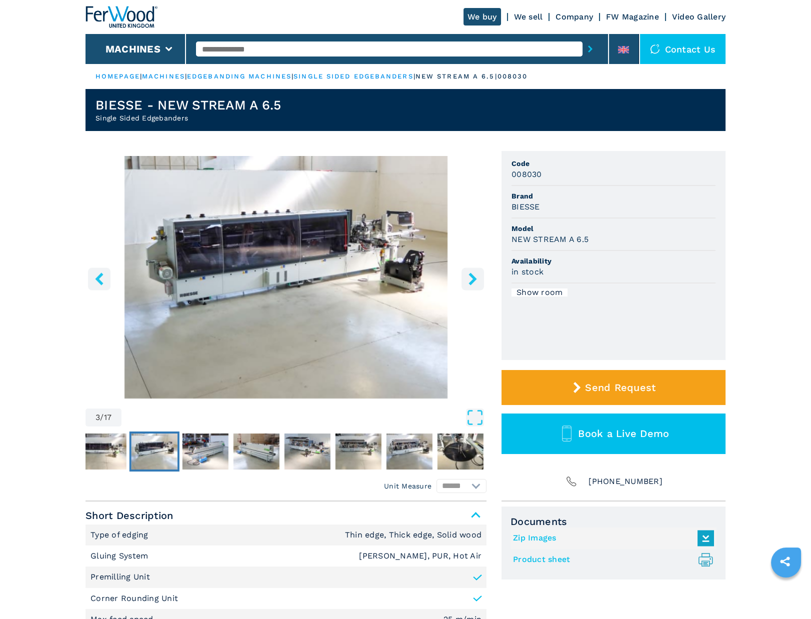
click at [101, 280] on icon "left-button" at bounding box center [99, 279] width 13 height 13
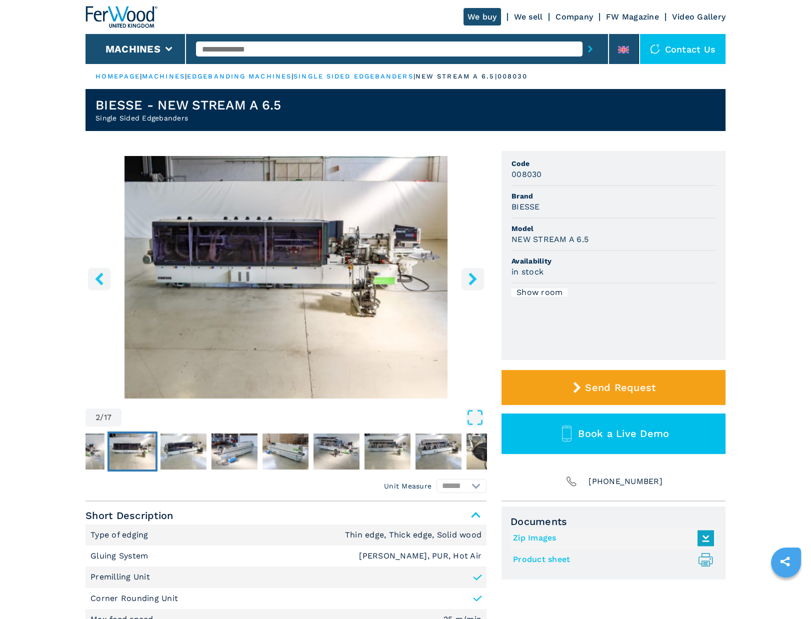
click at [475, 281] on icon "right-button" at bounding box center [473, 279] width 13 height 13
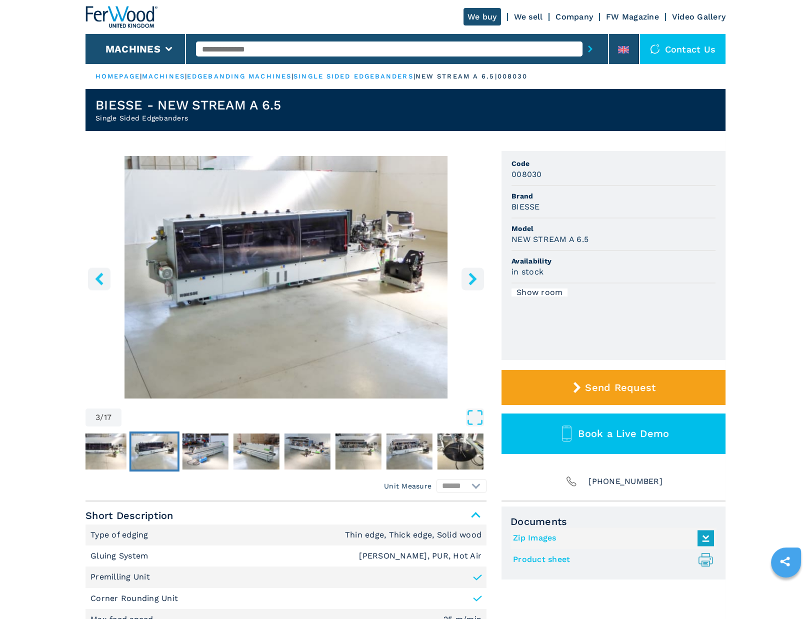
click at [475, 282] on icon "right-button" at bounding box center [473, 279] width 13 height 13
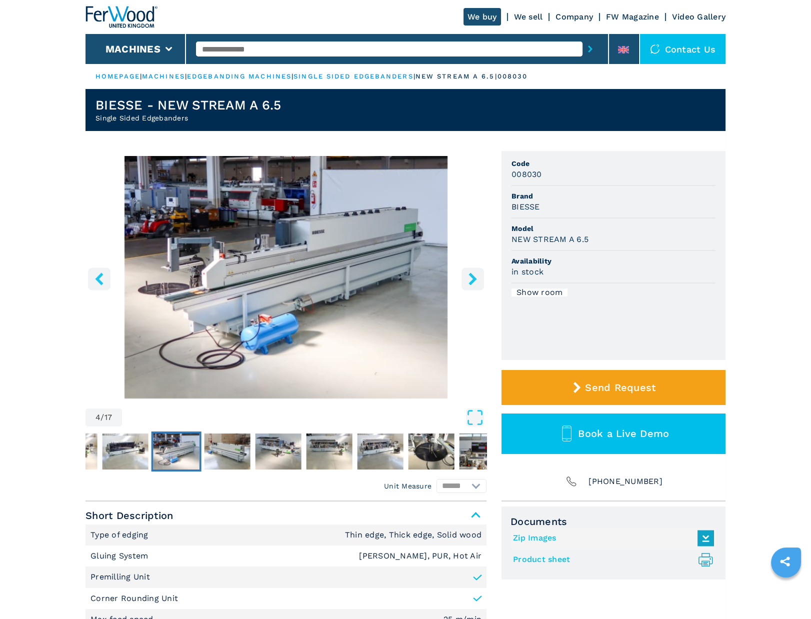
click at [475, 282] on icon "right-button" at bounding box center [473, 279] width 13 height 13
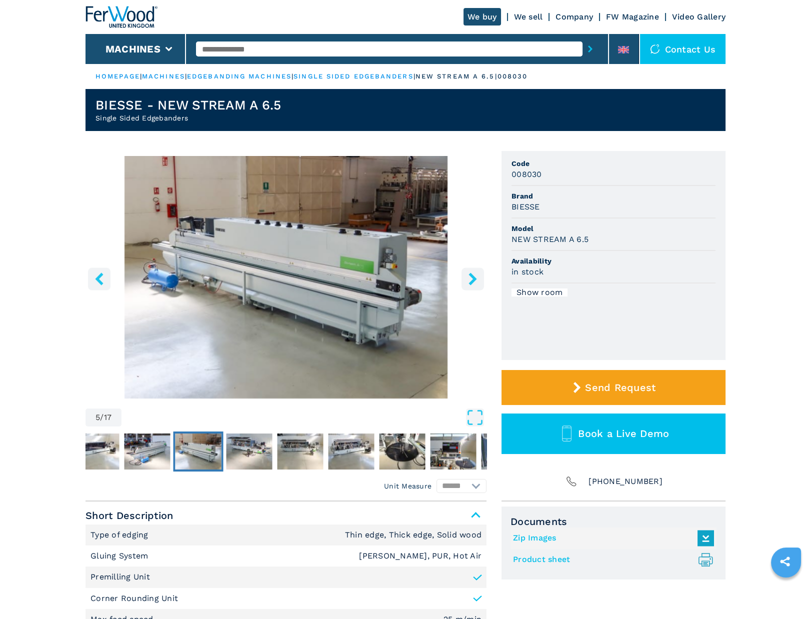
click at [475, 282] on icon "right-button" at bounding box center [473, 279] width 13 height 13
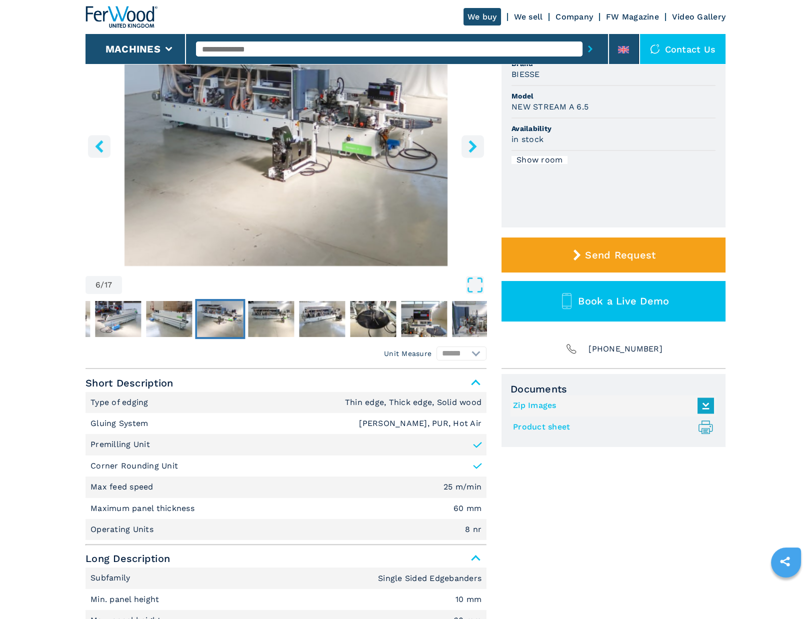
scroll to position [50, 0]
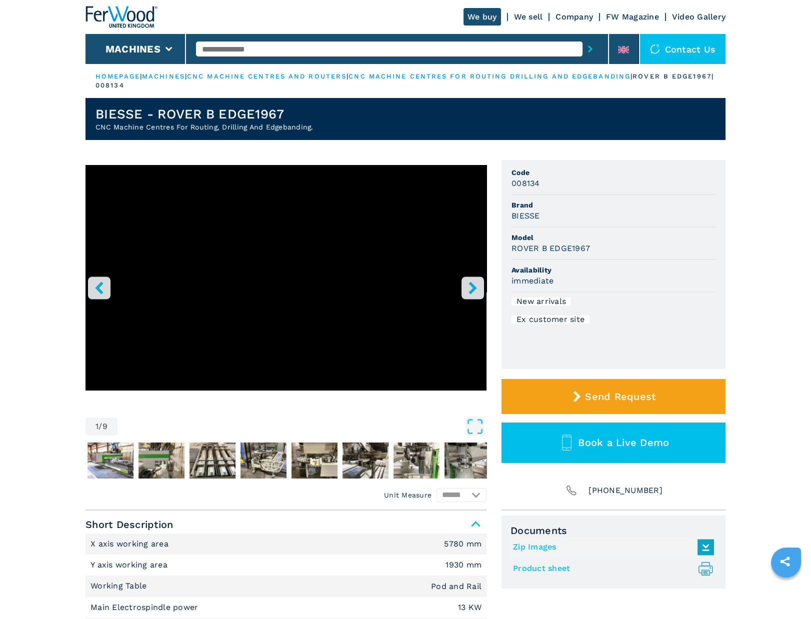
scroll to position [50, 0]
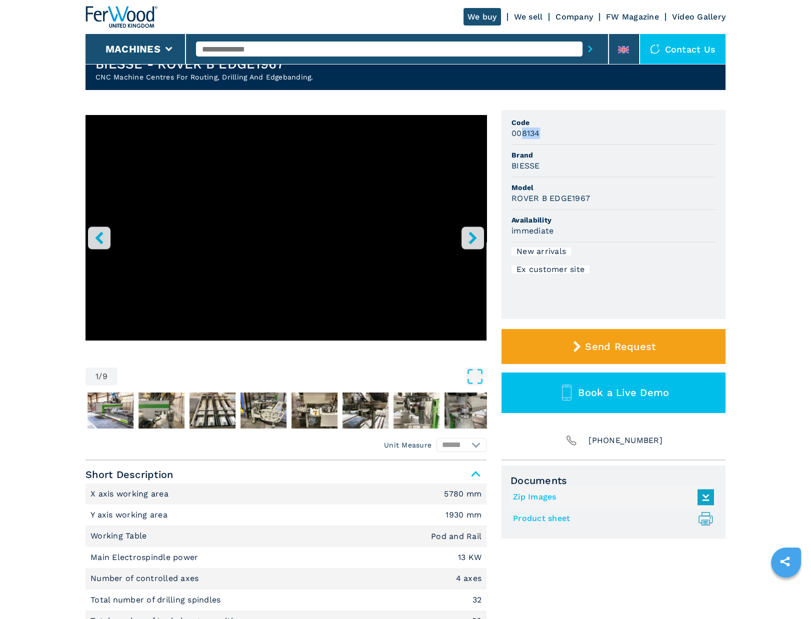
drag, startPoint x: 550, startPoint y: 135, endPoint x: 523, endPoint y: 135, distance: 27.5
click at [523, 135] on div "008134" at bounding box center [614, 134] width 204 height 12
drag, startPoint x: 511, startPoint y: 119, endPoint x: 594, endPoint y: 264, distance: 167.0
click at [594, 264] on ul "Code 008134 Brand BIESSE Model ROVER B EDGE1967 Availability immediate New arri…" at bounding box center [614, 214] width 224 height 209
click at [636, 170] on div "BIESSE" at bounding box center [614, 166] width 204 height 12
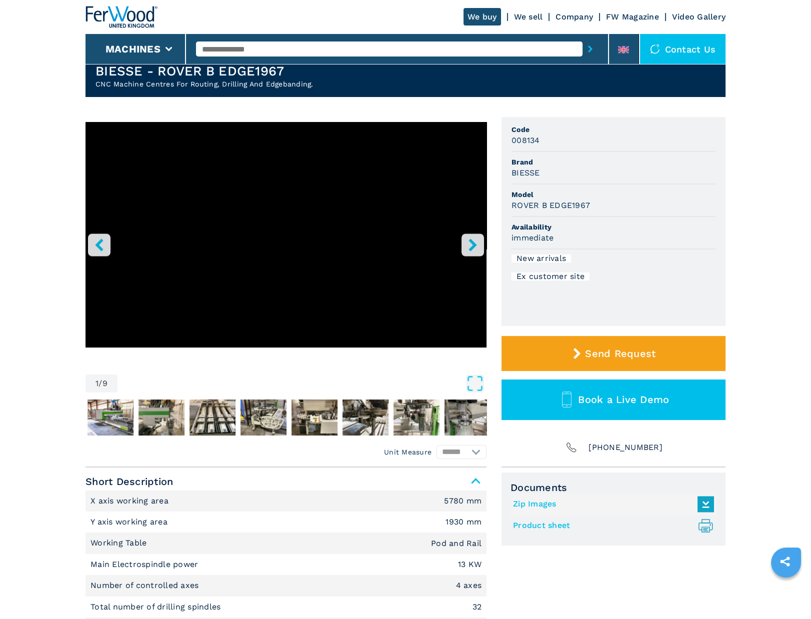
scroll to position [0, 0]
